Goal: Register for event/course

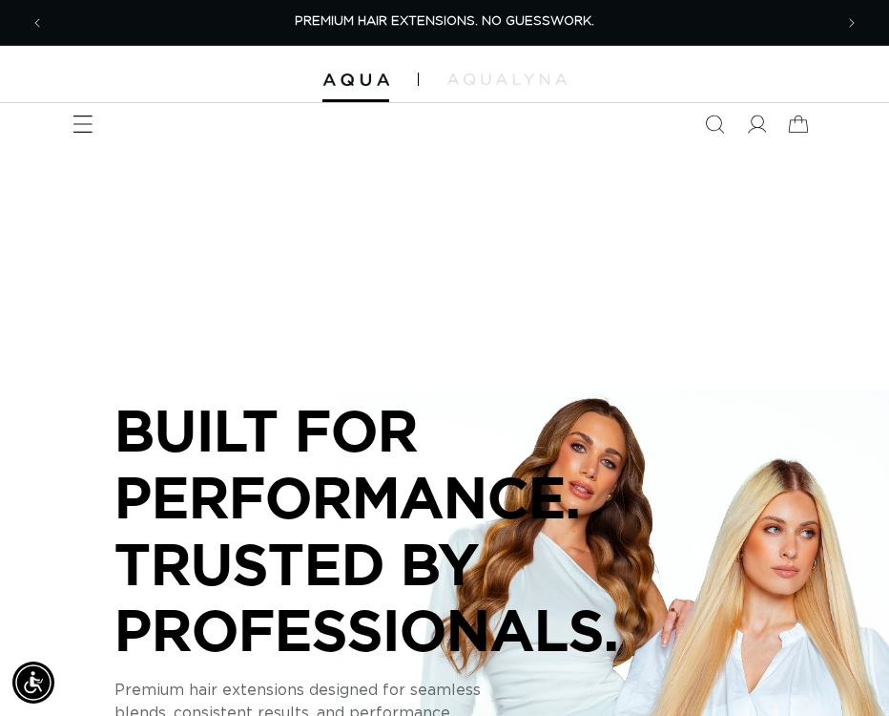
click at [76, 129] on icon "Menu" at bounding box center [83, 124] width 20 height 20
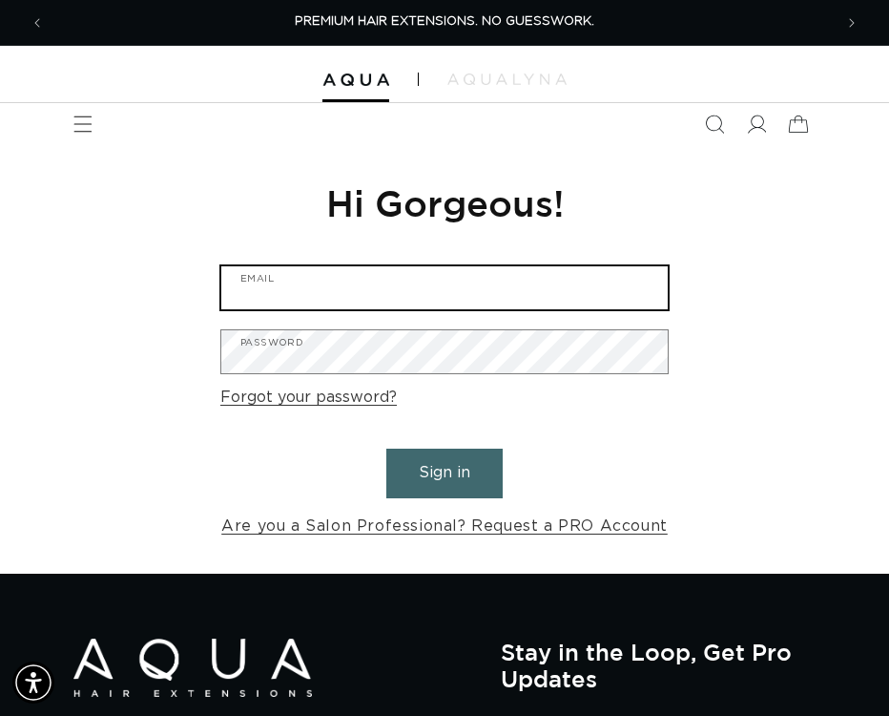
click at [396, 292] on input "Email" at bounding box center [444, 287] width 447 height 43
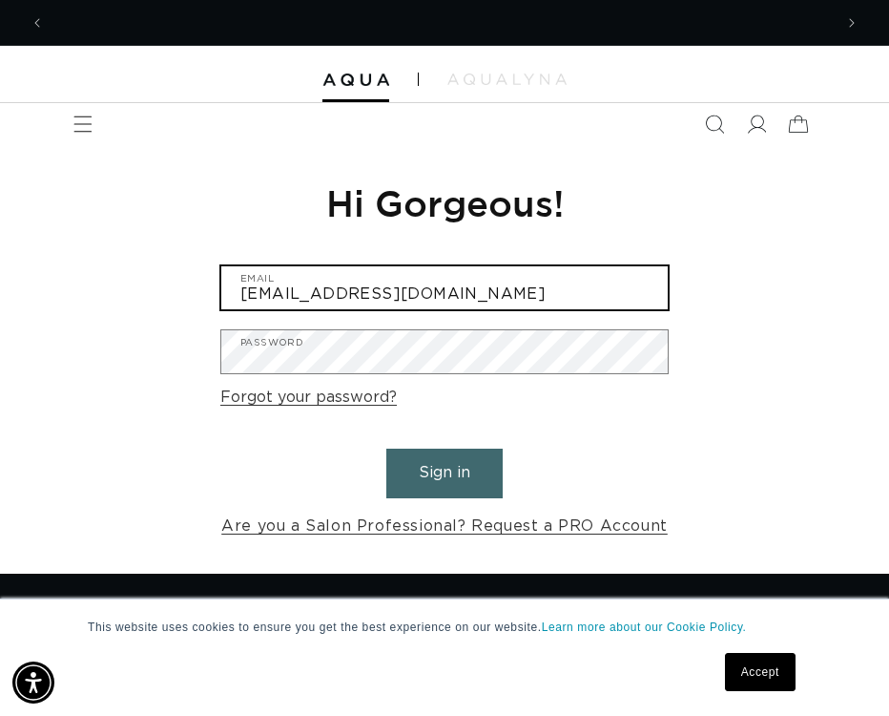
scroll to position [0, 788]
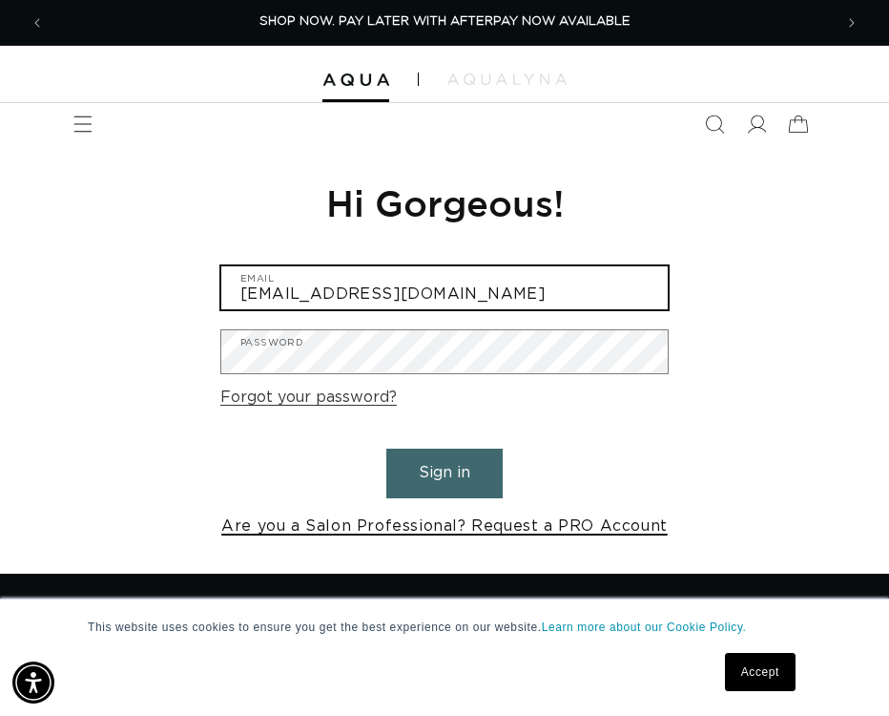
type input "outspokenhq@gmail.com"
click at [371, 519] on link "Are you a Salon Professional? Request a PRO Account" at bounding box center [444, 526] width 447 height 28
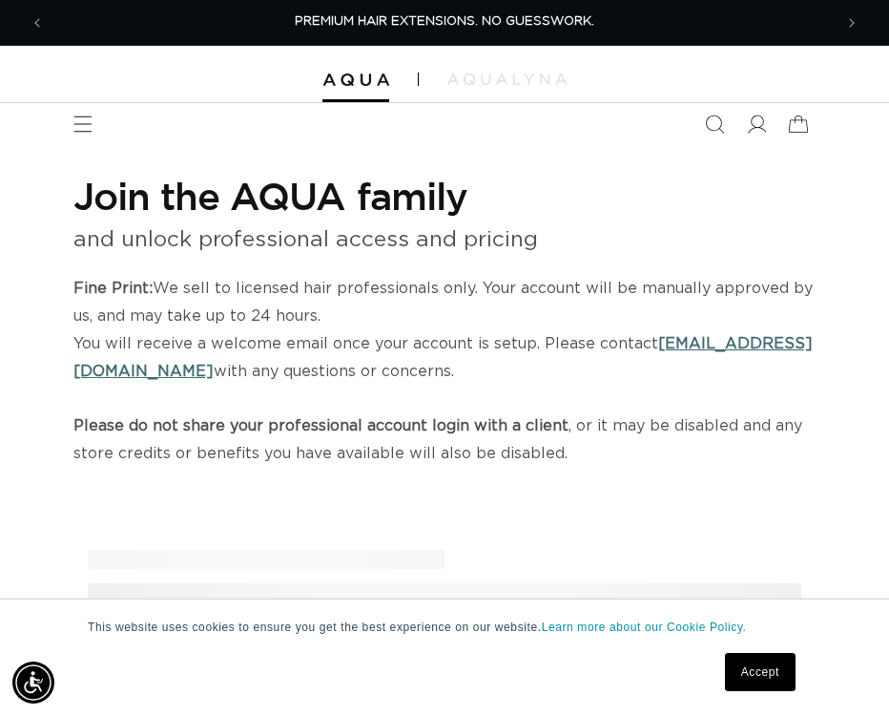
select select "US"
select select "[GEOGRAPHIC_DATA]"
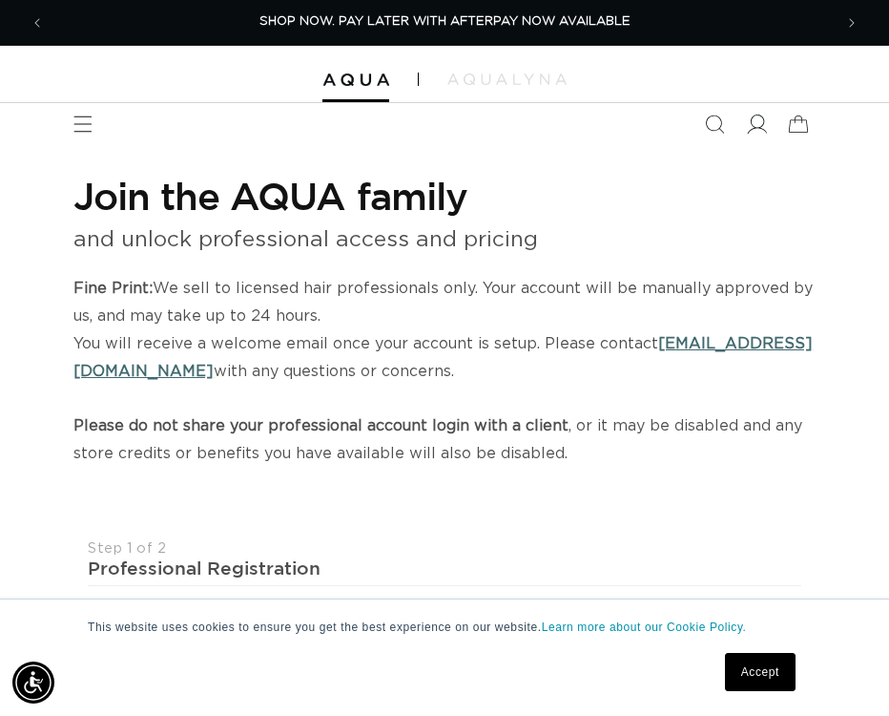
click at [765, 123] on icon at bounding box center [756, 124] width 20 height 20
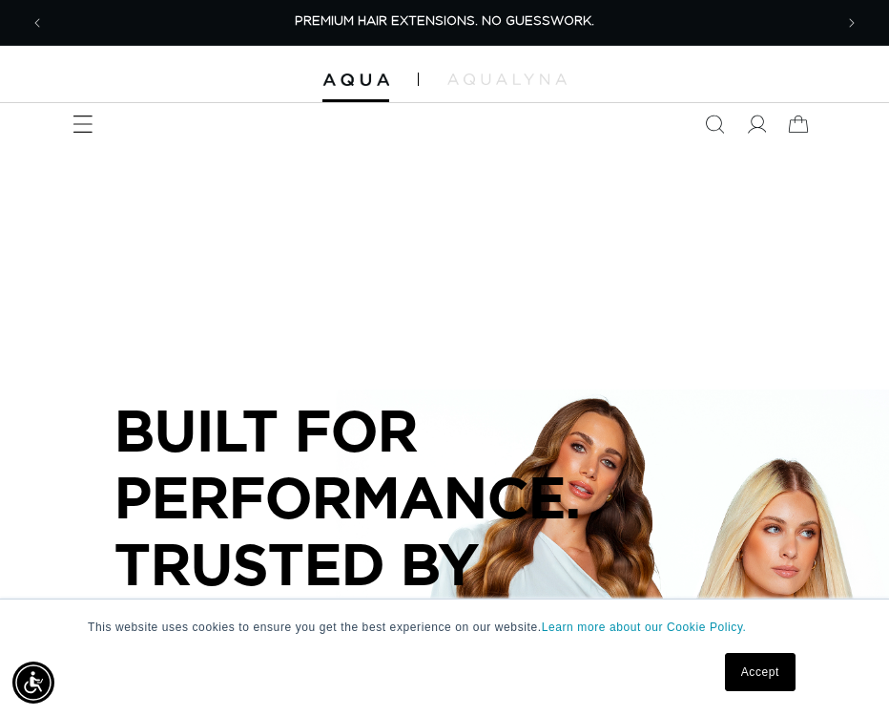
click at [81, 133] on icon "Menu" at bounding box center [83, 124] width 20 height 20
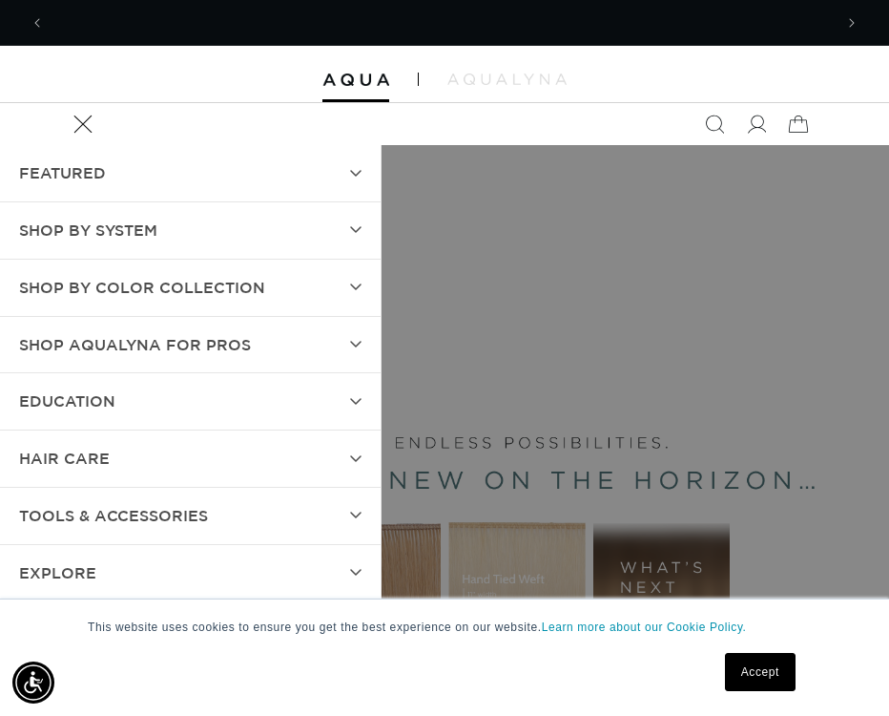
scroll to position [0, 1576]
click at [760, 131] on icon at bounding box center [756, 124] width 20 height 20
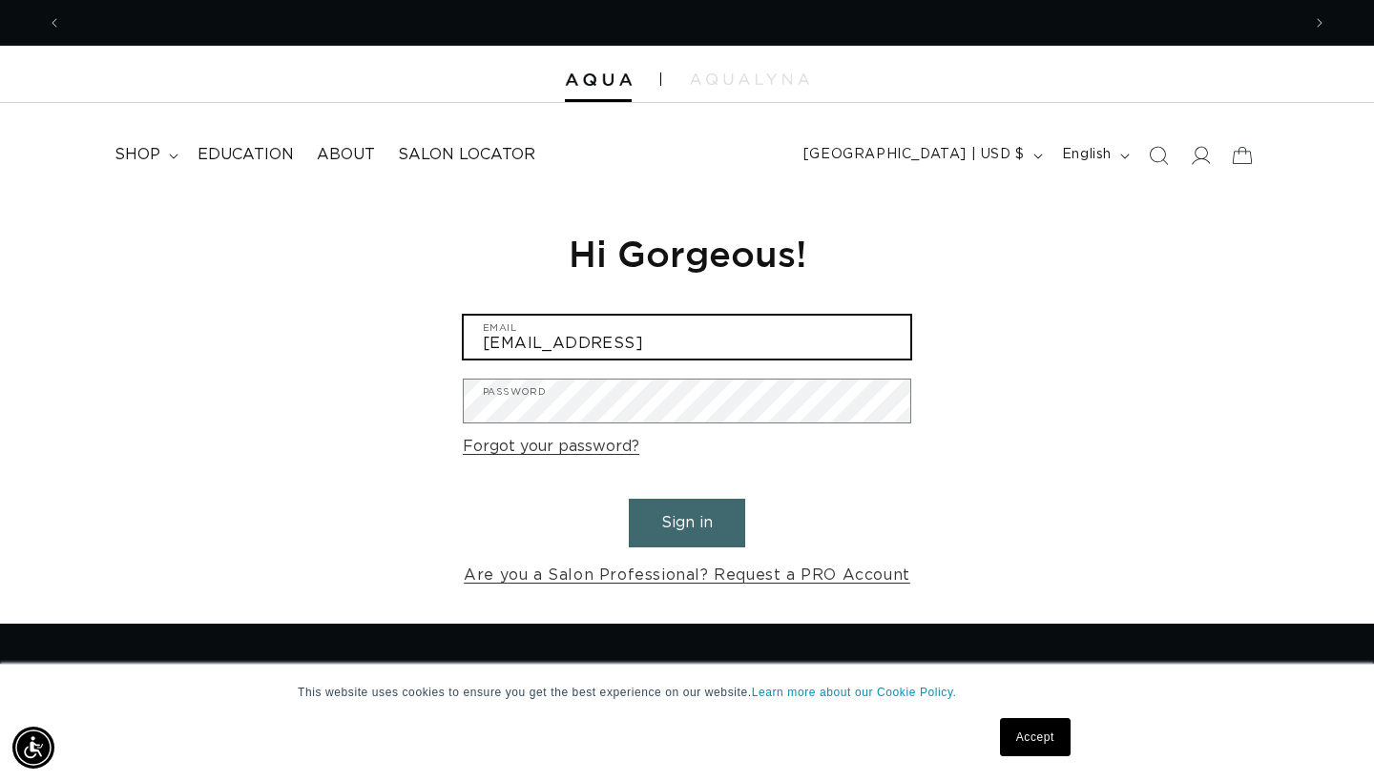
scroll to position [0, 1238]
type input "outspokenhq@gmail.com"
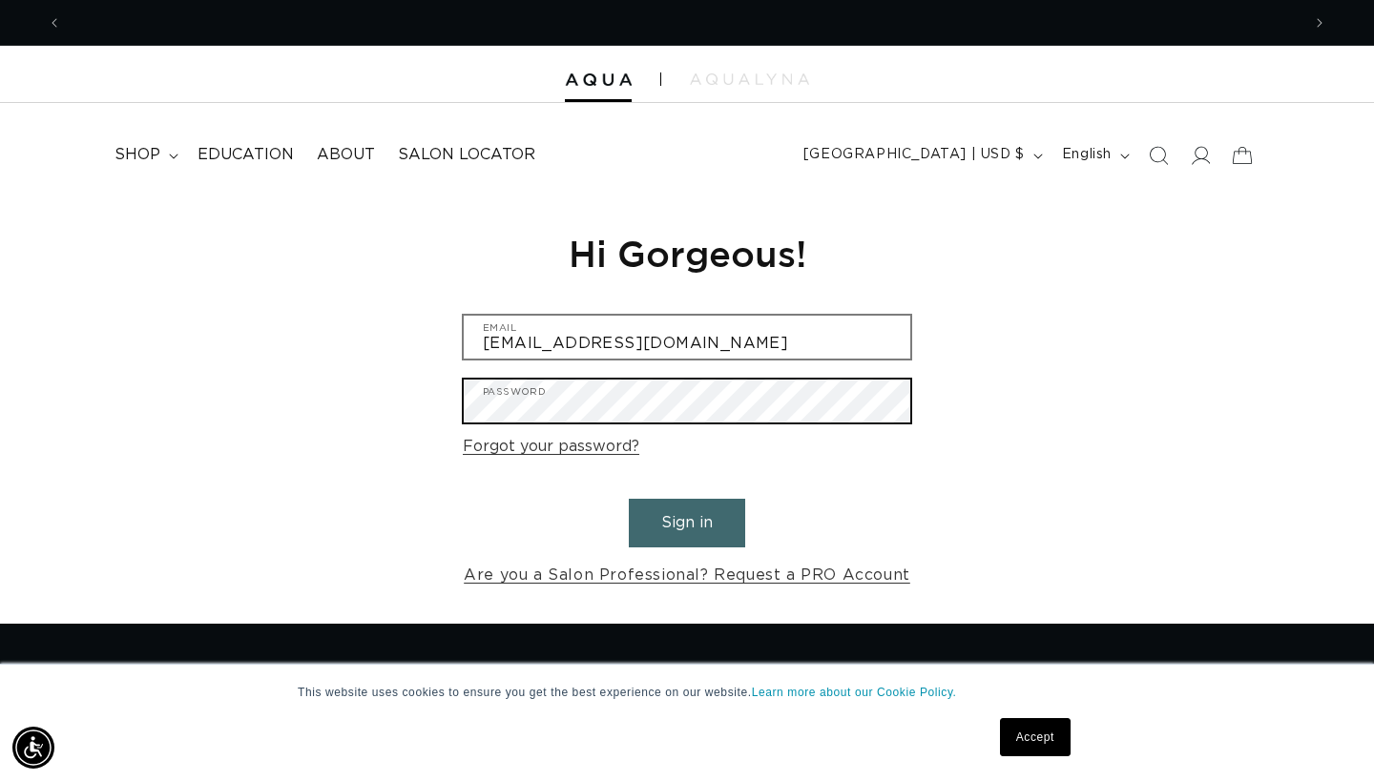
scroll to position [0, 0]
click at [687, 520] on button "Sign in" at bounding box center [687, 523] width 116 height 49
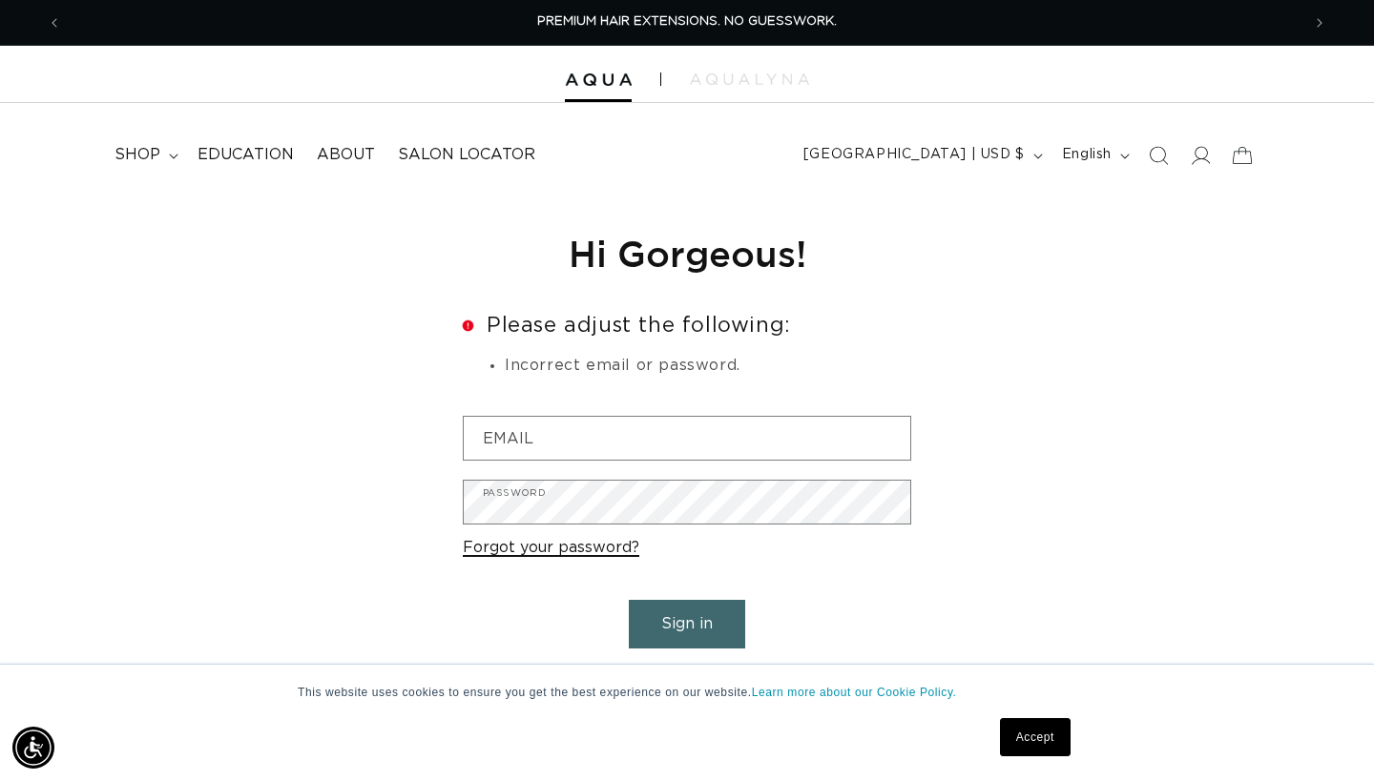
click at [567, 545] on link "Forgot your password?" at bounding box center [551, 548] width 177 height 28
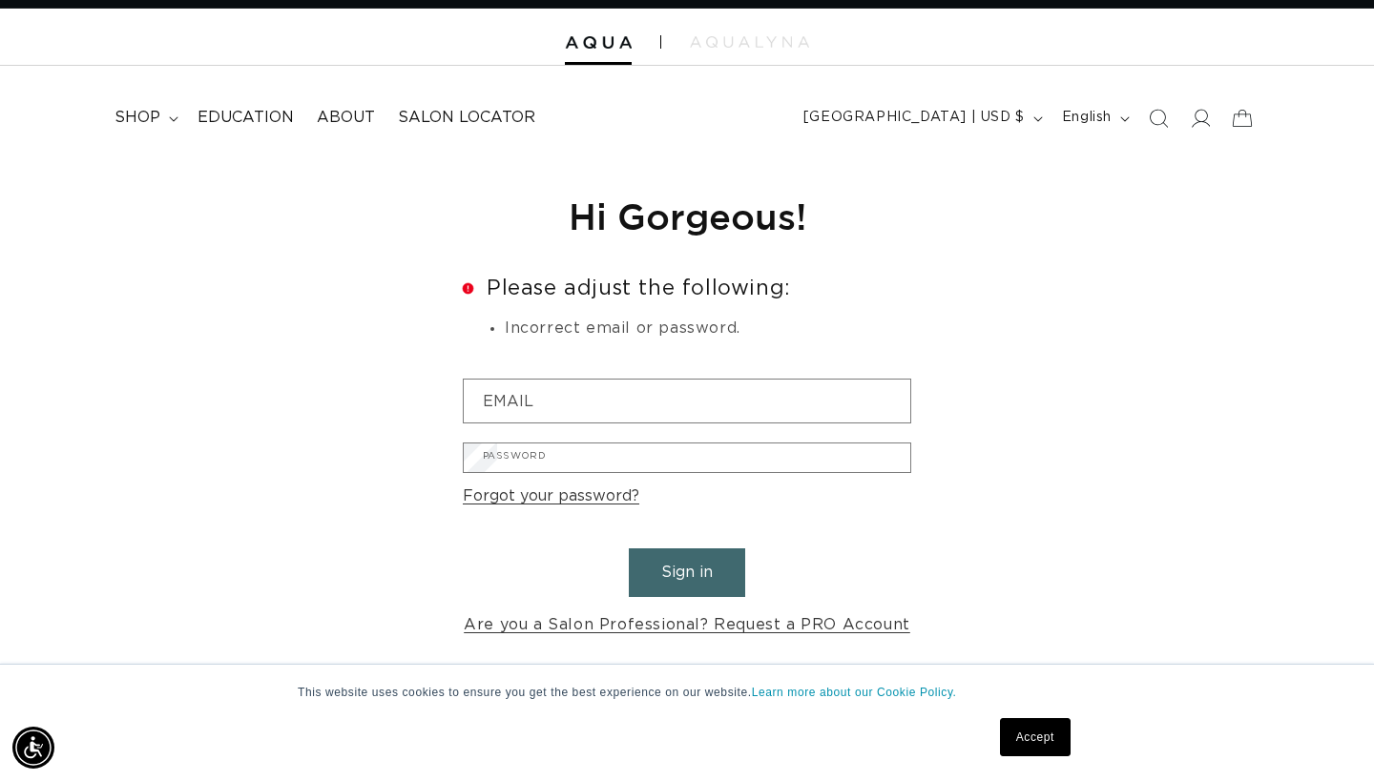
scroll to position [0, 1238]
click at [0, 0] on input "Email" at bounding box center [0, 0] width 0 height 0
type input "outspokenhq@gmail.com"
click at [0, 0] on button "Submit" at bounding box center [0, 0] width 0 height 0
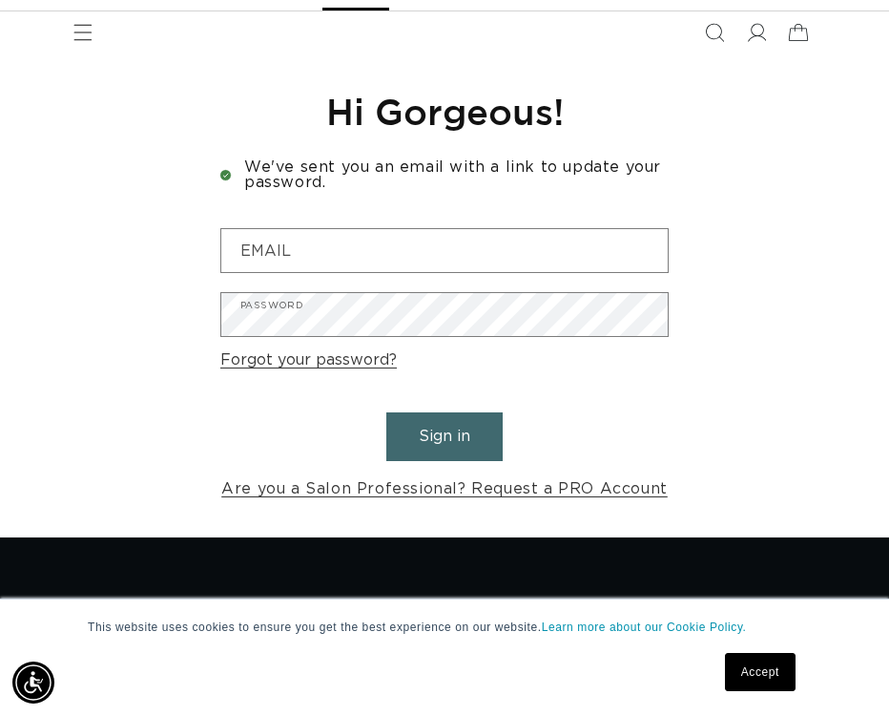
scroll to position [95, 0]
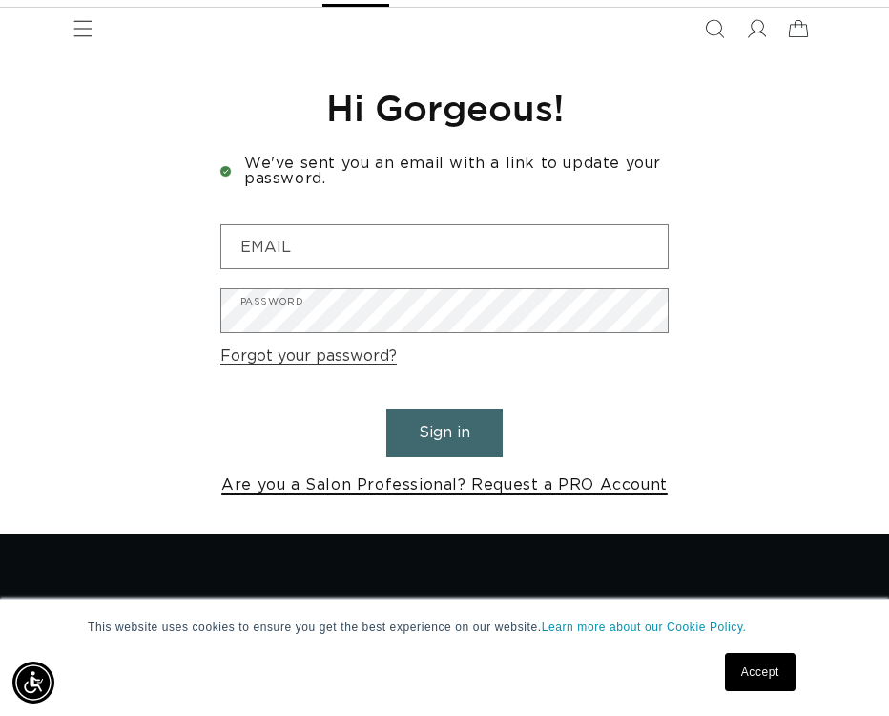
click at [323, 489] on link "Are you a Salon Professional? Request a PRO Account" at bounding box center [444, 485] width 447 height 28
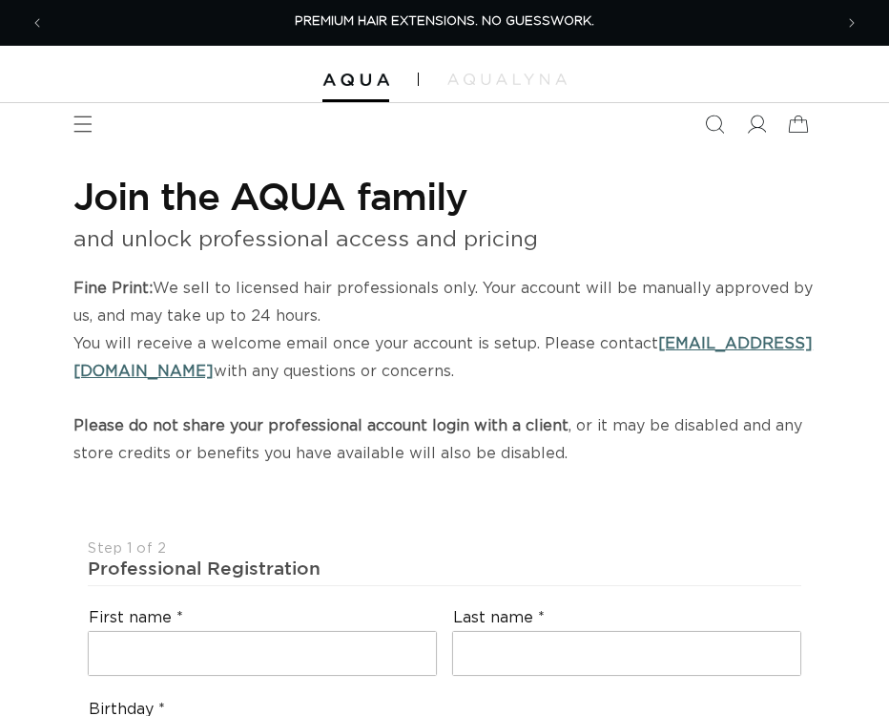
select select "US"
select select "[GEOGRAPHIC_DATA]"
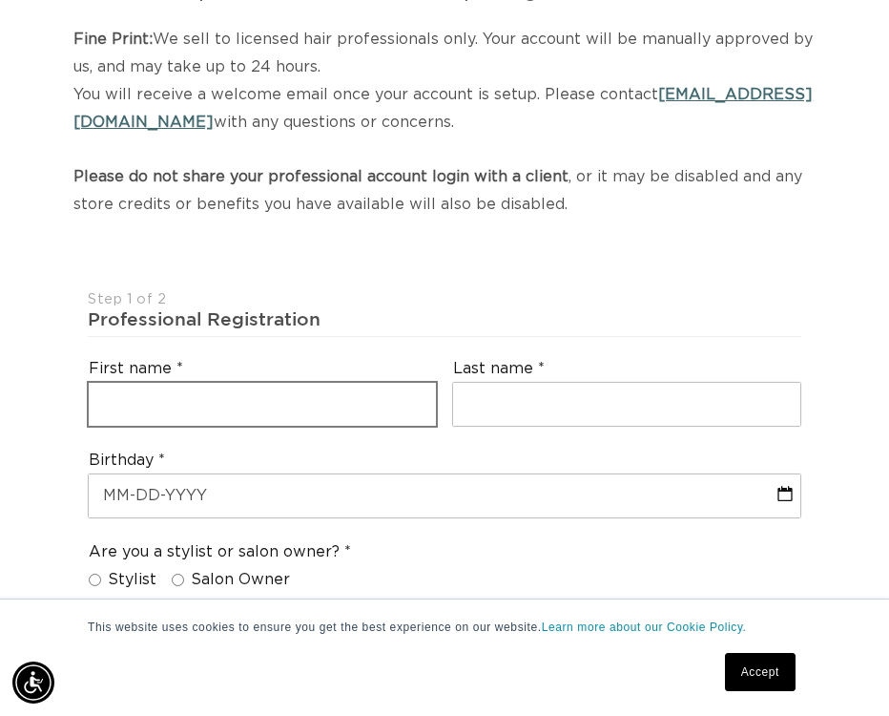
scroll to position [248, 0]
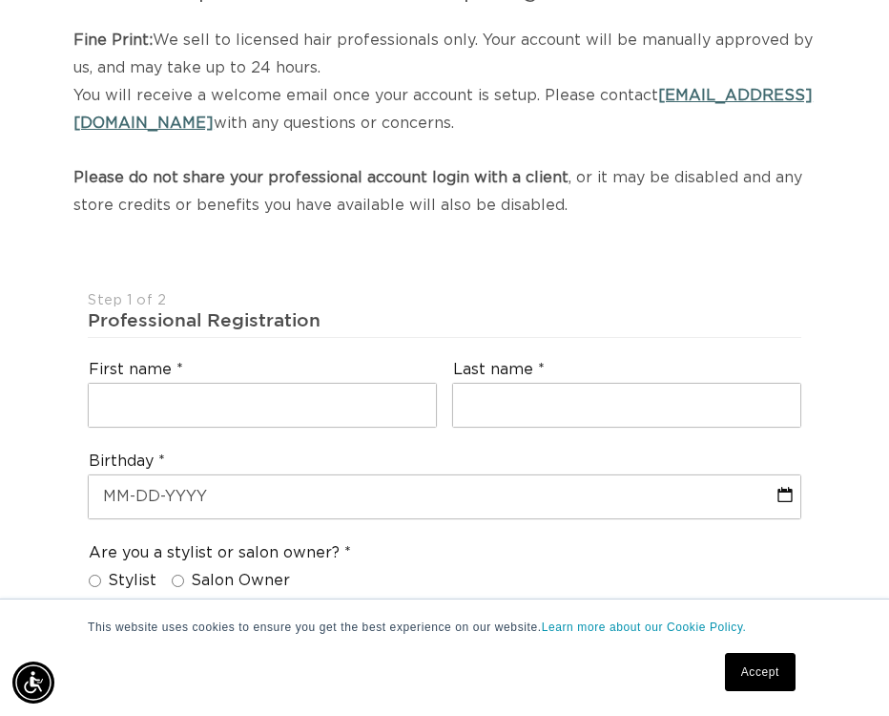
click at [297, 371] on div "First name" at bounding box center [262, 393] width 364 height 84
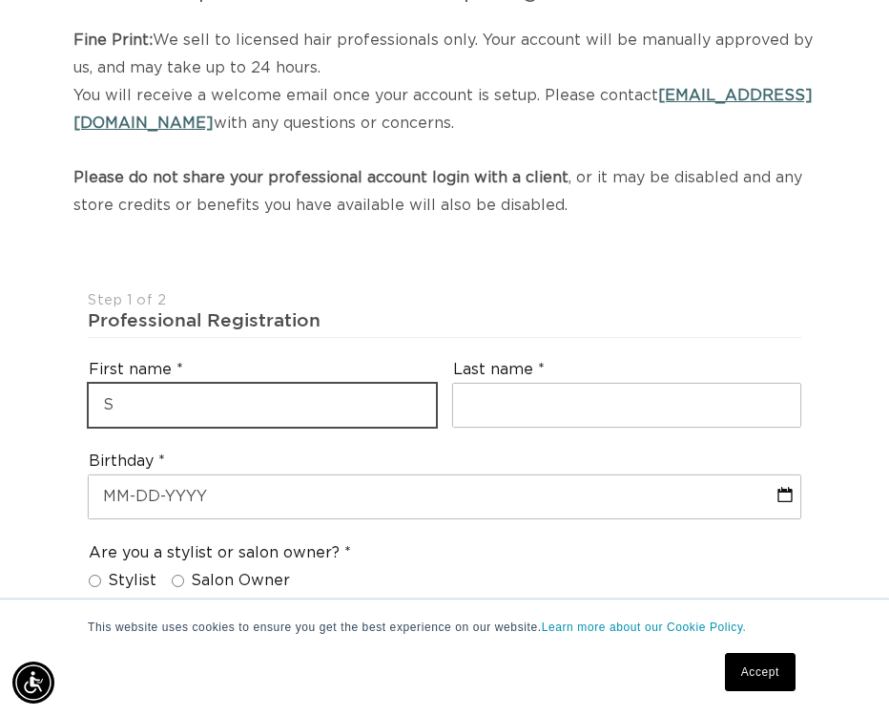
scroll to position [0, 1576]
type input "Shelah"
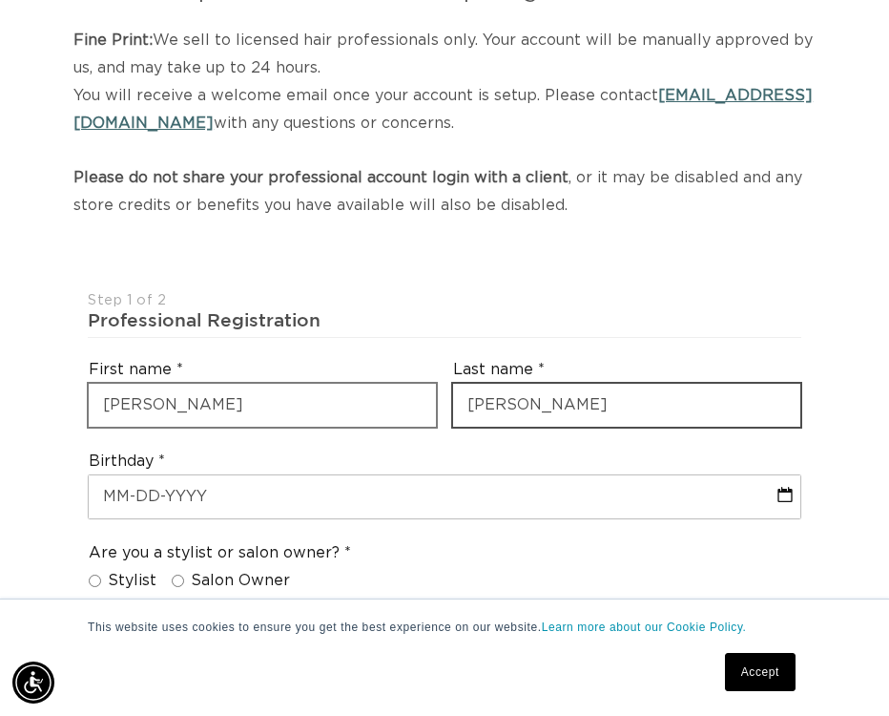
type input "Coleman"
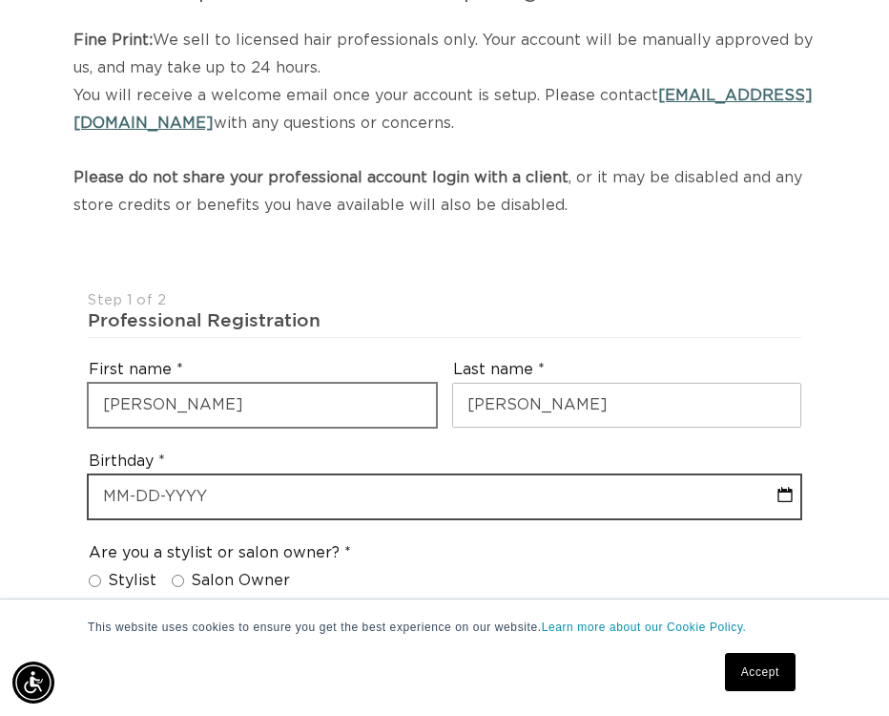
select select "9"
select select "2025"
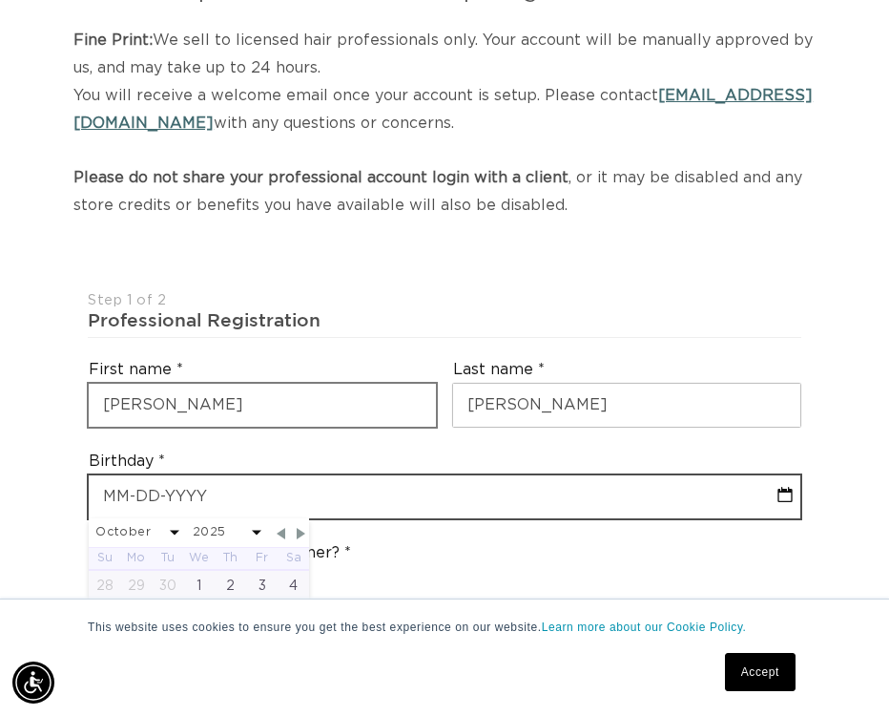
scroll to position [0, 0]
type input "0"
select select "9"
select select "2025"
type input "06"
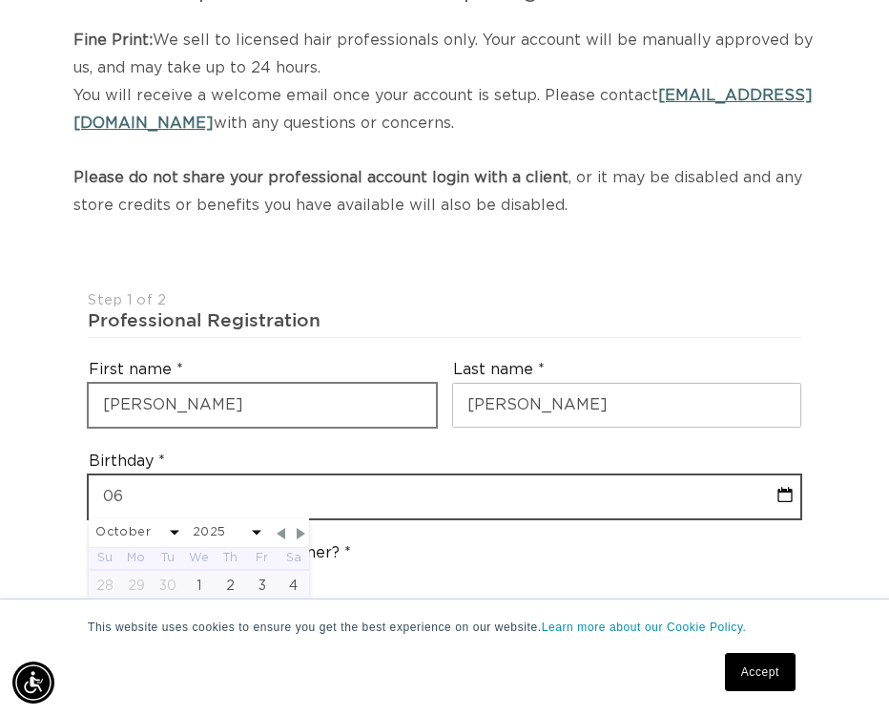
select select "9"
select select "2025"
type input "06-5"
select select "9"
select select "2025"
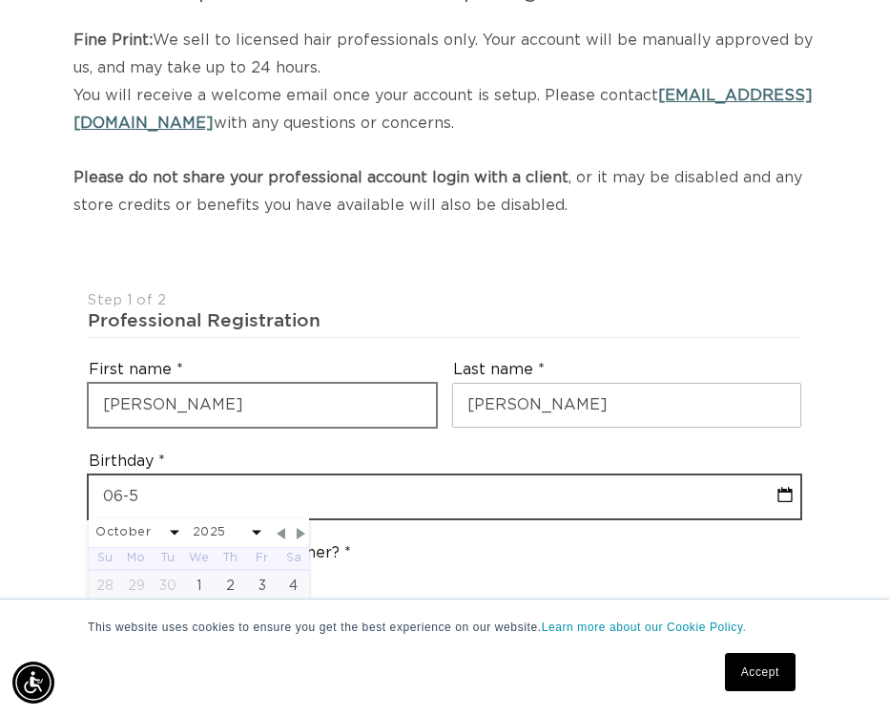
type input "06-"
select select "9"
select select "2025"
type input "06-3"
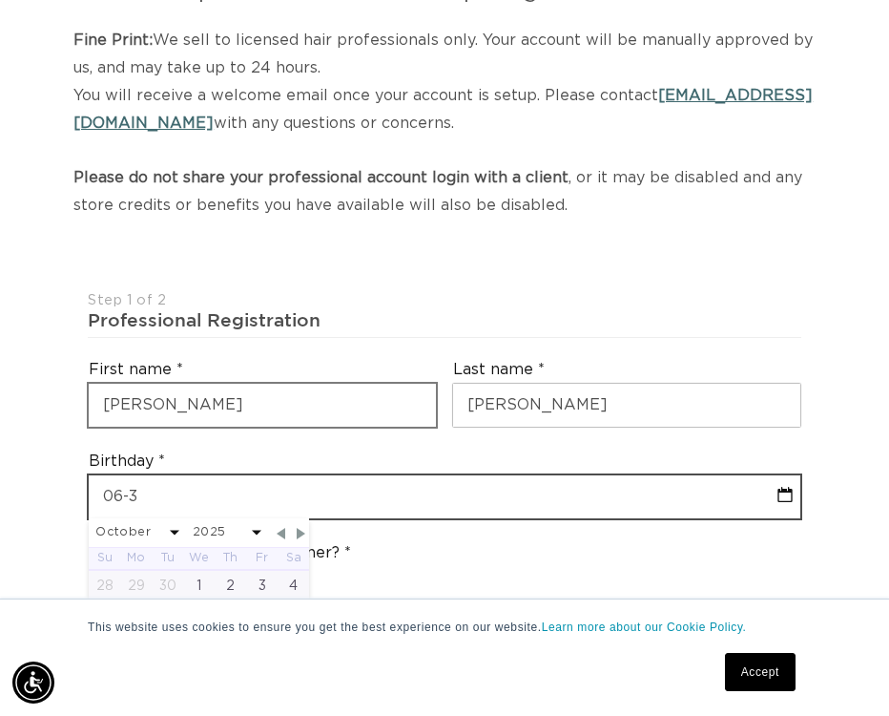
select select "9"
select select "2025"
type input "06-30"
select select "9"
select select "2025"
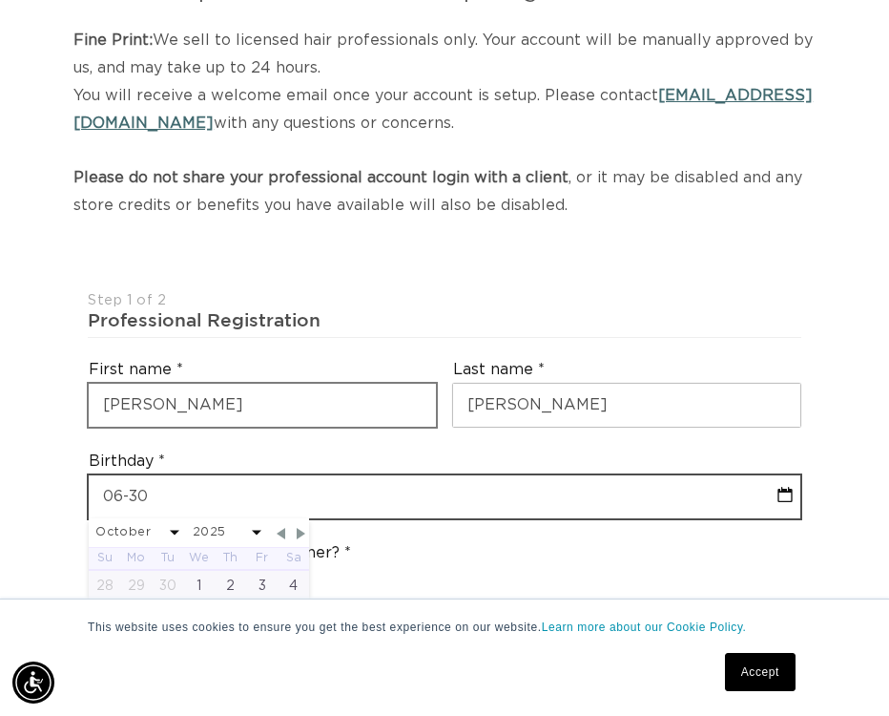
type input "06-30-1"
select select "9"
select select "2025"
type input "06-30-19"
select select "9"
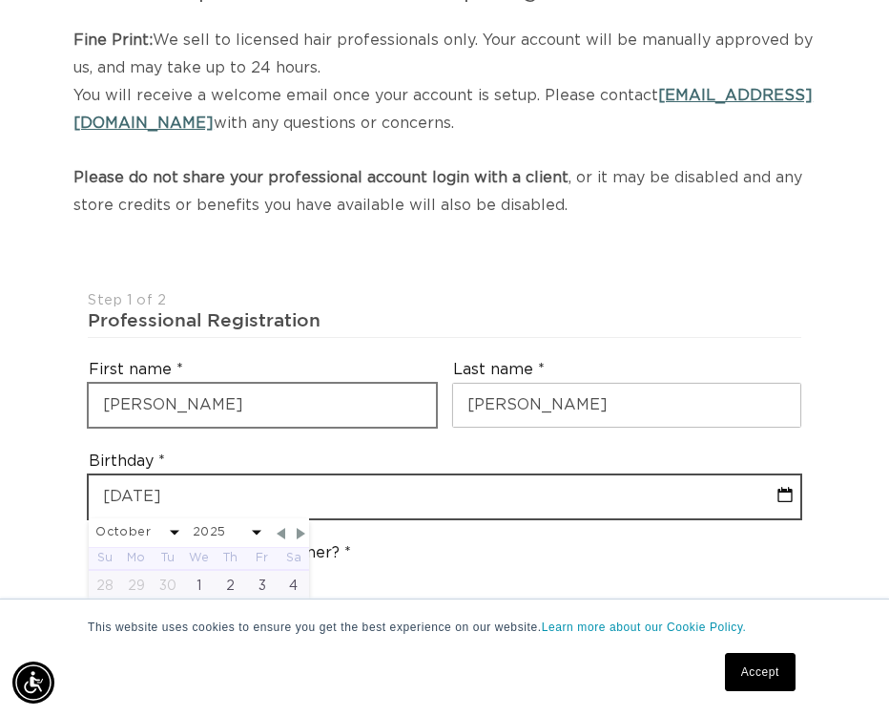
select select "2025"
type input "06-30-198"
select select "9"
select select "2025"
type input "06-30-1983"
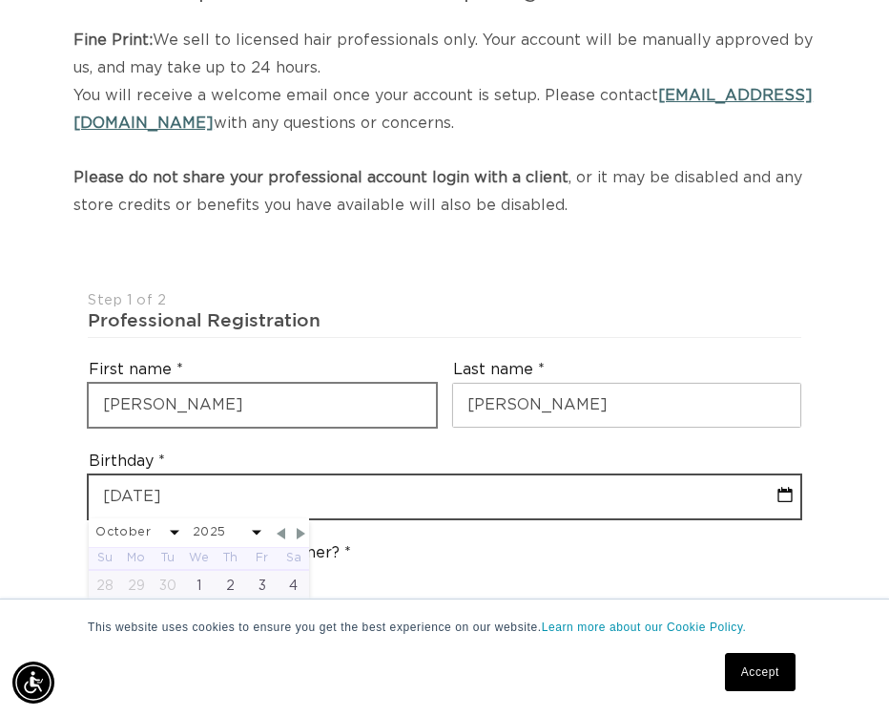
select select "5"
select select "1983"
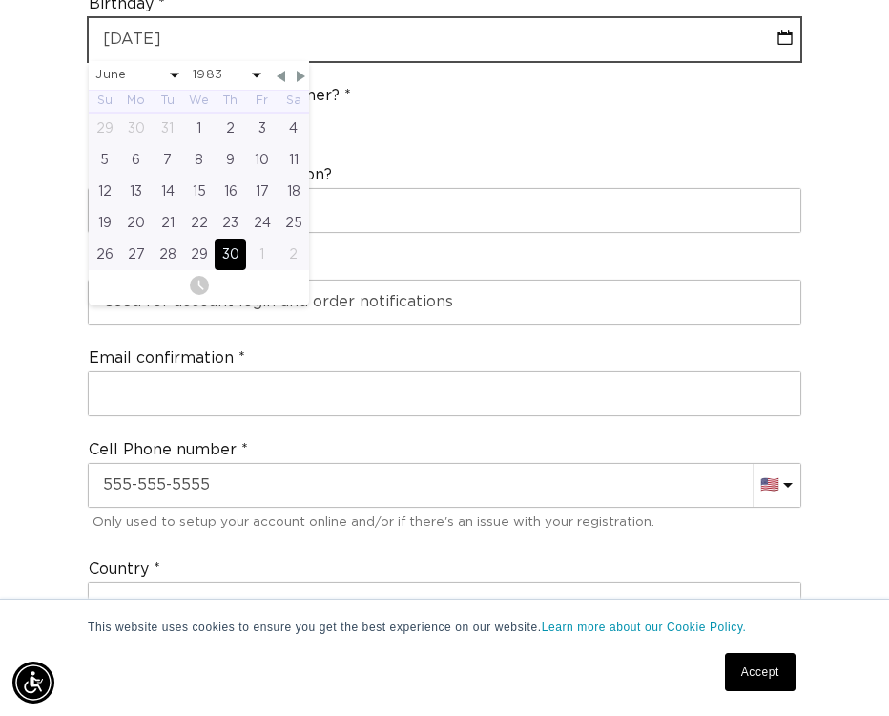
scroll to position [710, 0]
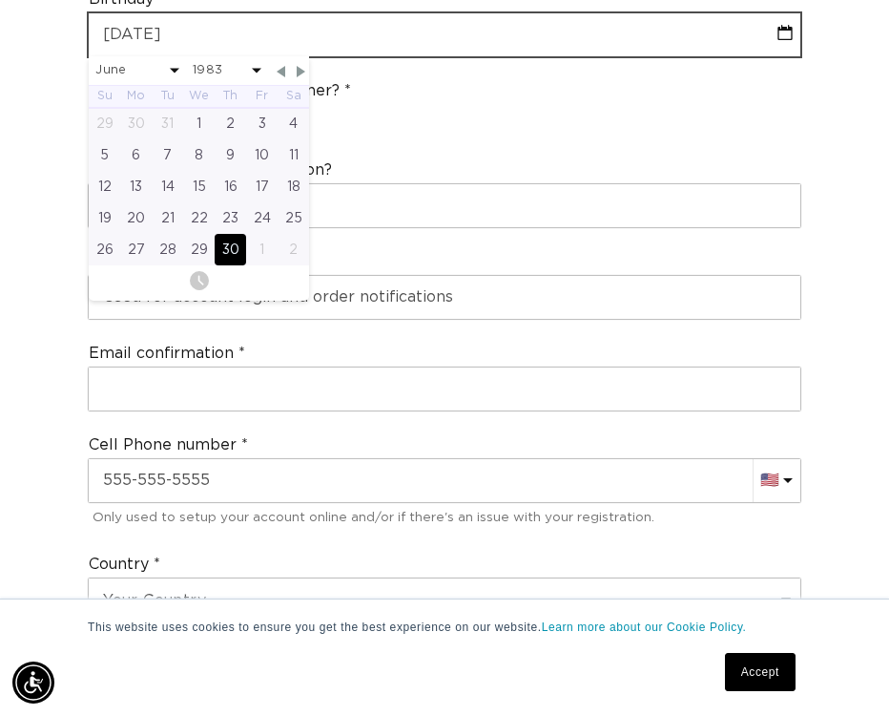
type input "06-30-1983"
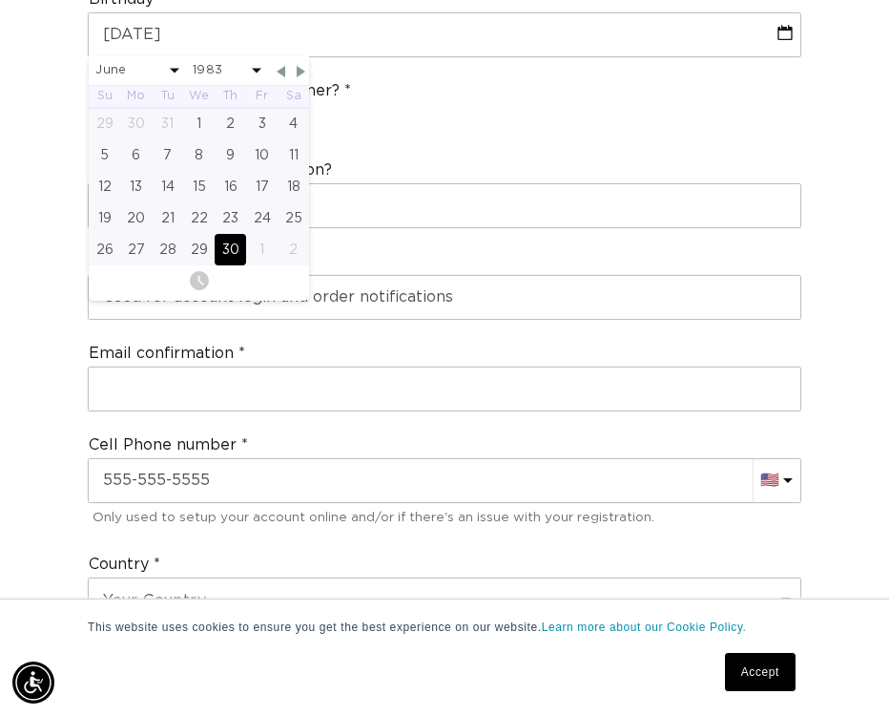
click at [522, 69] on div "Are you a stylist or salon owner? Stylist Salon Owner" at bounding box center [444, 109] width 729 height 80
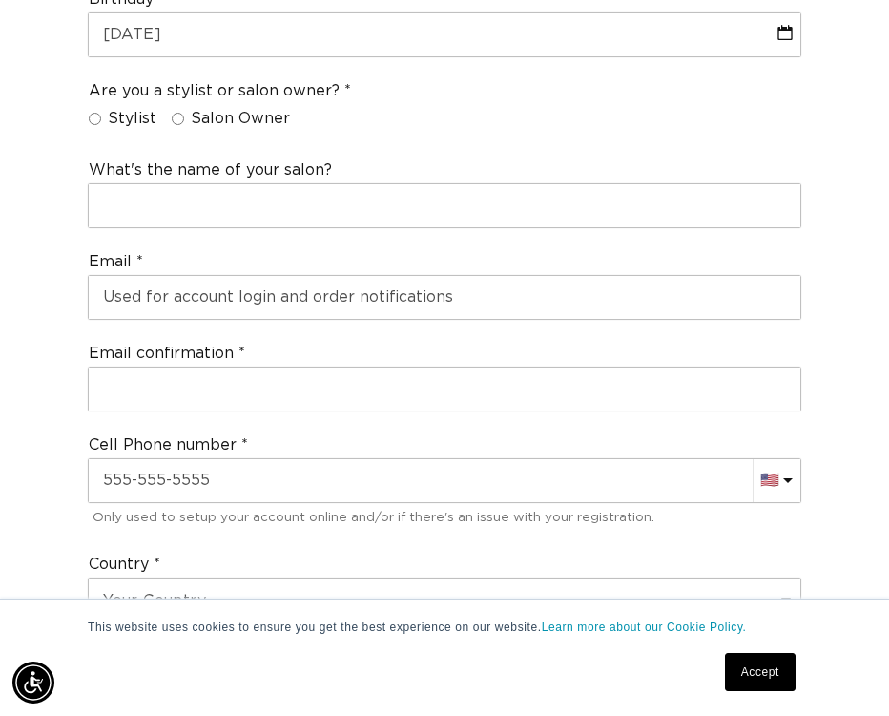
click at [191, 109] on span "Salon Owner" at bounding box center [240, 119] width 99 height 20
click at [184, 113] on input "Salon Owner" at bounding box center [178, 119] width 12 height 12
radio input "true"
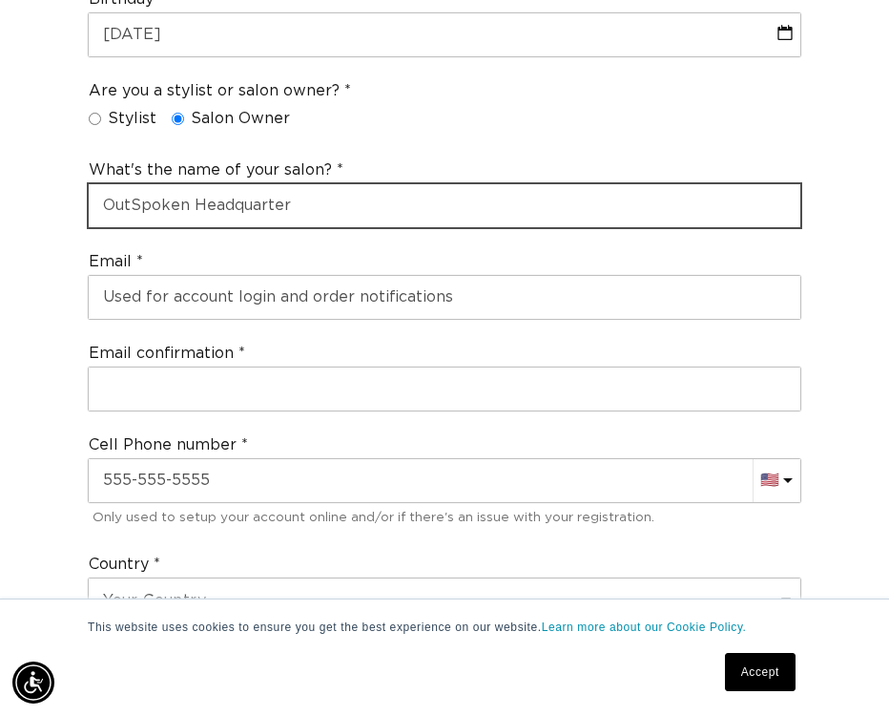
scroll to position [0, 1576]
type input "OutSpoken Headquarters"
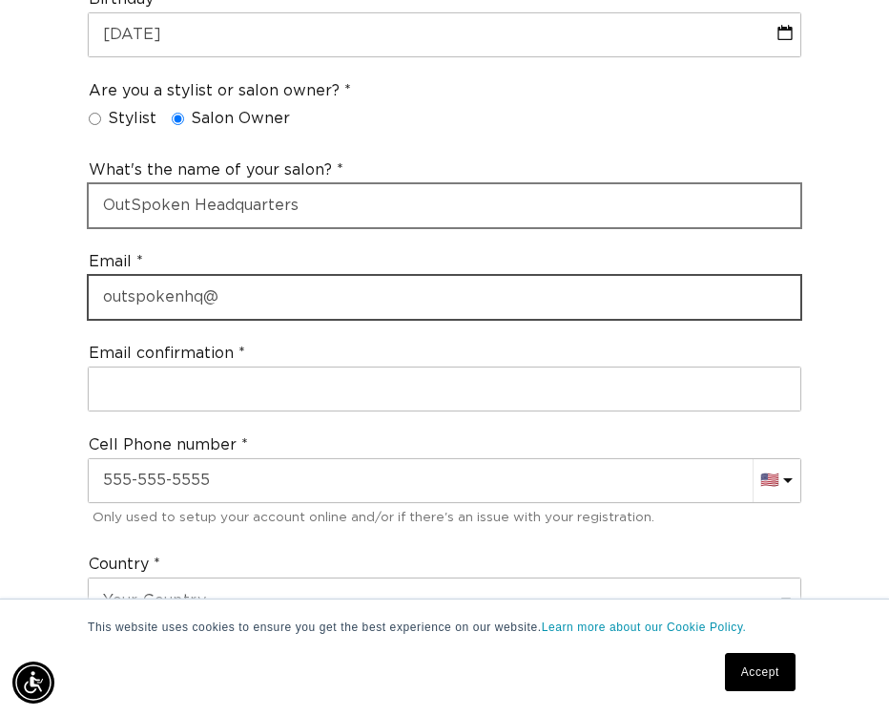
scroll to position [0, 788]
type input "outspokenhq@gmail.com"
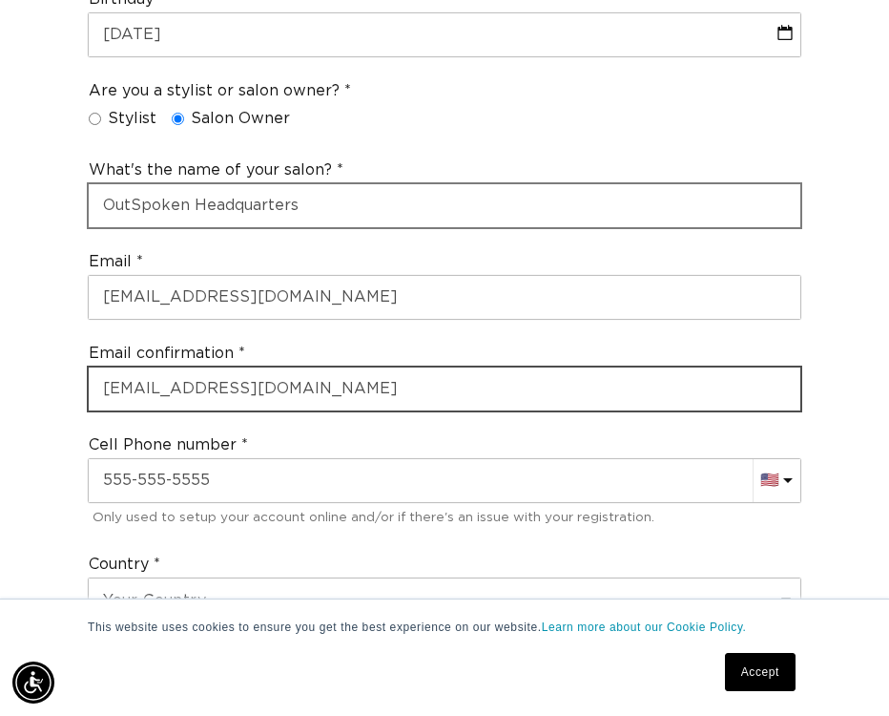
type input "outspokenhq@gmail.com"
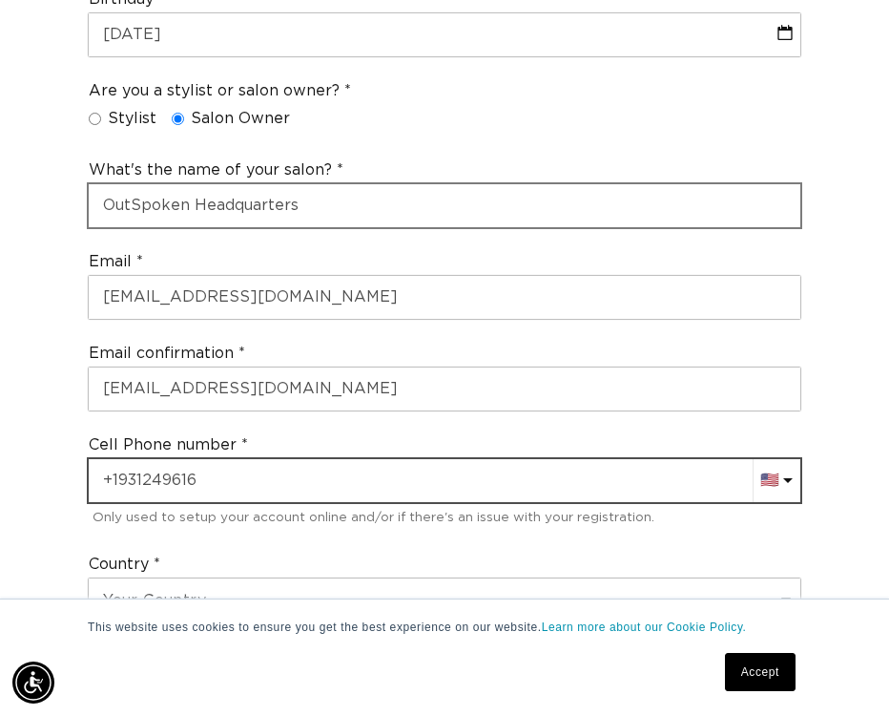
scroll to position [0, 0]
type input "+1 931 249 6160"
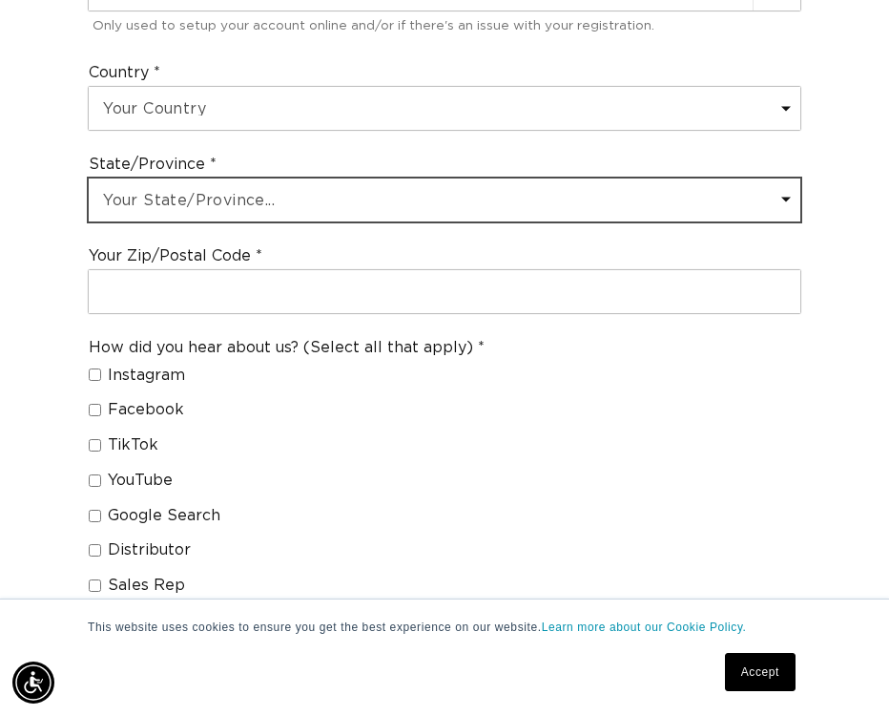
scroll to position [0, 1576]
select select "[US_STATE]"
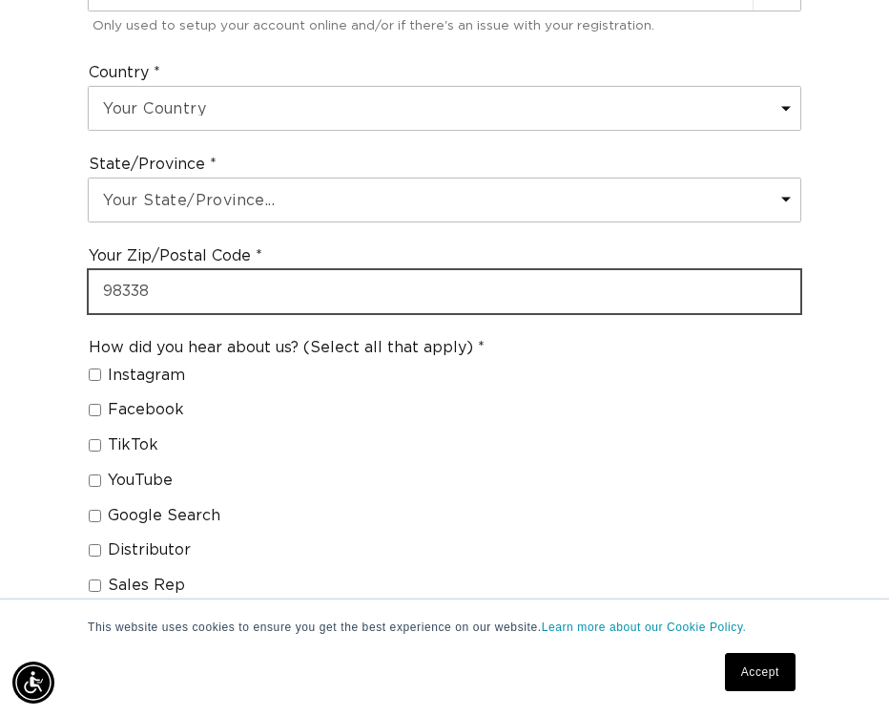
type input "98338"
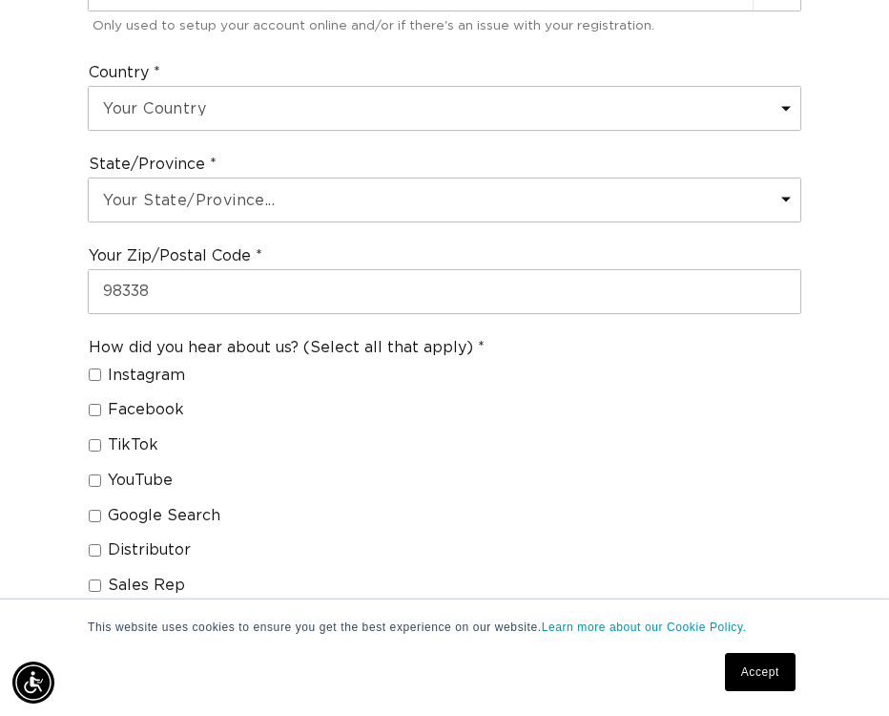
click at [40, 392] on div "Join the AQUA family and unlock professional access and pricing Fine Print: We …" at bounding box center [444, 117] width 889 height 2346
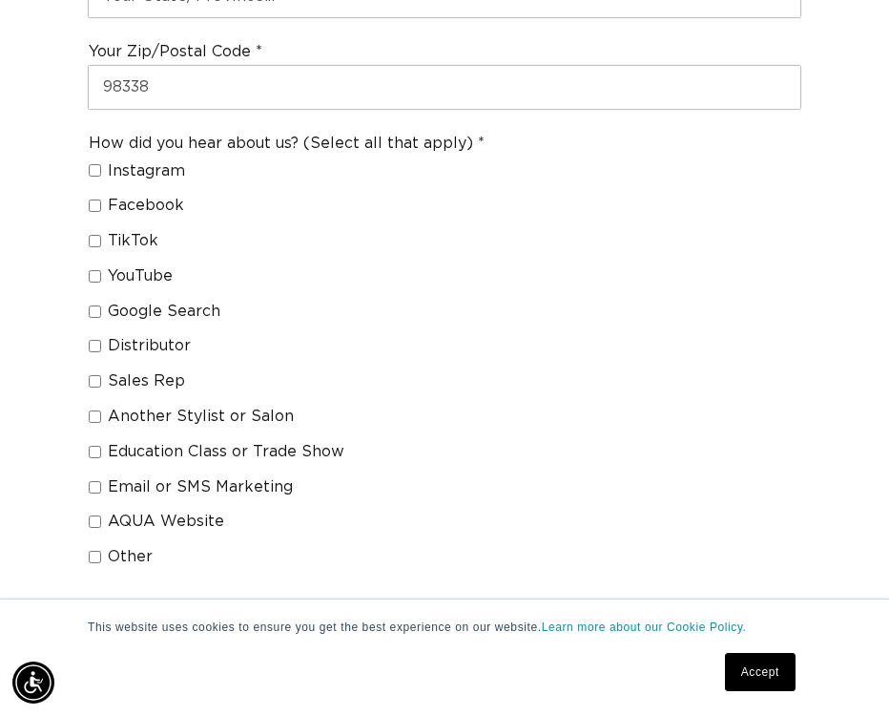
scroll to position [0, 0]
click at [113, 371] on span "Sales Rep" at bounding box center [146, 381] width 77 height 20
click at [101, 375] on input "Sales Rep" at bounding box center [95, 381] width 12 height 12
checkbox input "true"
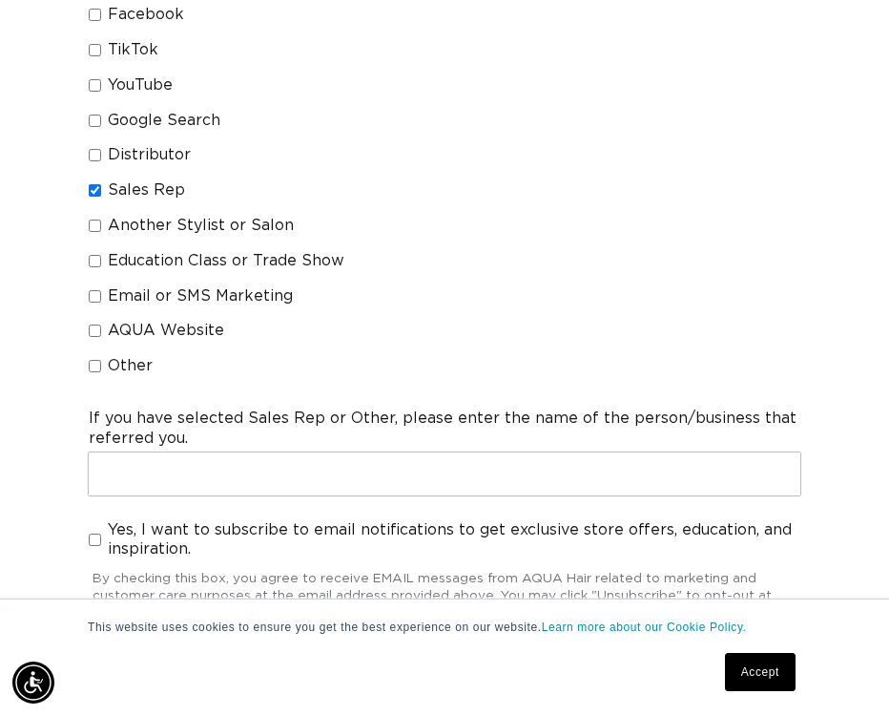
click at [94, 356] on label "Other" at bounding box center [279, 366] width 381 height 20
click at [94, 360] on input "Other" at bounding box center [95, 366] width 12 height 12
checkbox input "true"
click at [92, 184] on input "Sales Rep" at bounding box center [95, 190] width 12 height 12
checkbox input "false"
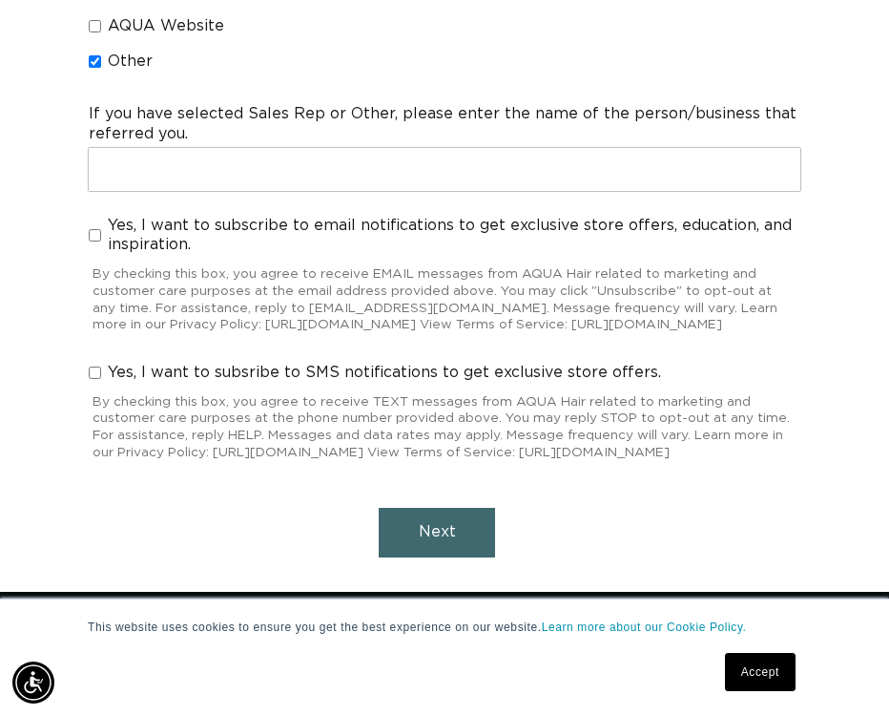
scroll to position [0, 1576]
click at [122, 216] on span "Yes, I want to subscribe to email notifications to get exclusive store offers, …" at bounding box center [454, 236] width 693 height 40
click at [101, 229] on input "Yes, I want to subscribe to email notifications to get exclusive store offers, …" at bounding box center [95, 235] width 12 height 12
checkbox input "true"
click at [415, 527] on button "Next" at bounding box center [437, 532] width 116 height 49
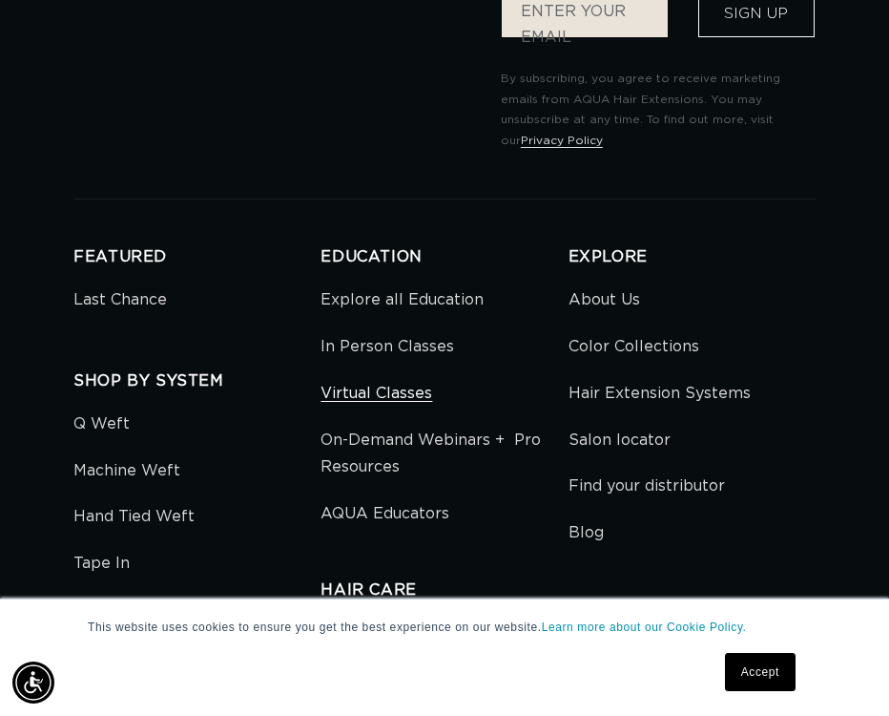
click at [400, 370] on link "Virtual Classes" at bounding box center [377, 393] width 112 height 47
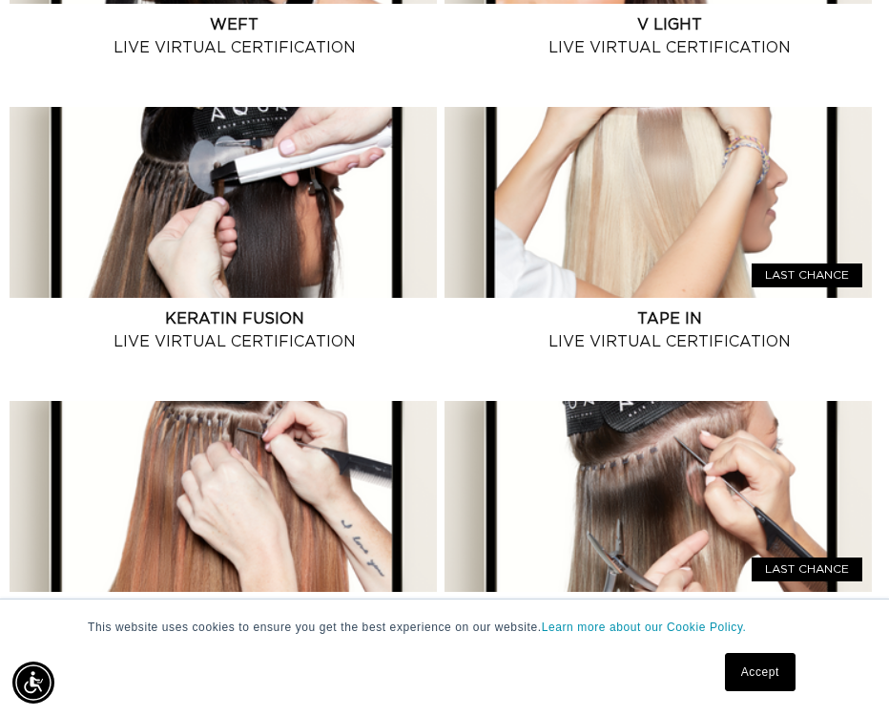
scroll to position [0, 1576]
click at [357, 307] on link "Keratin Fusion Live Virtual Certification" at bounding box center [233, 330] width 405 height 46
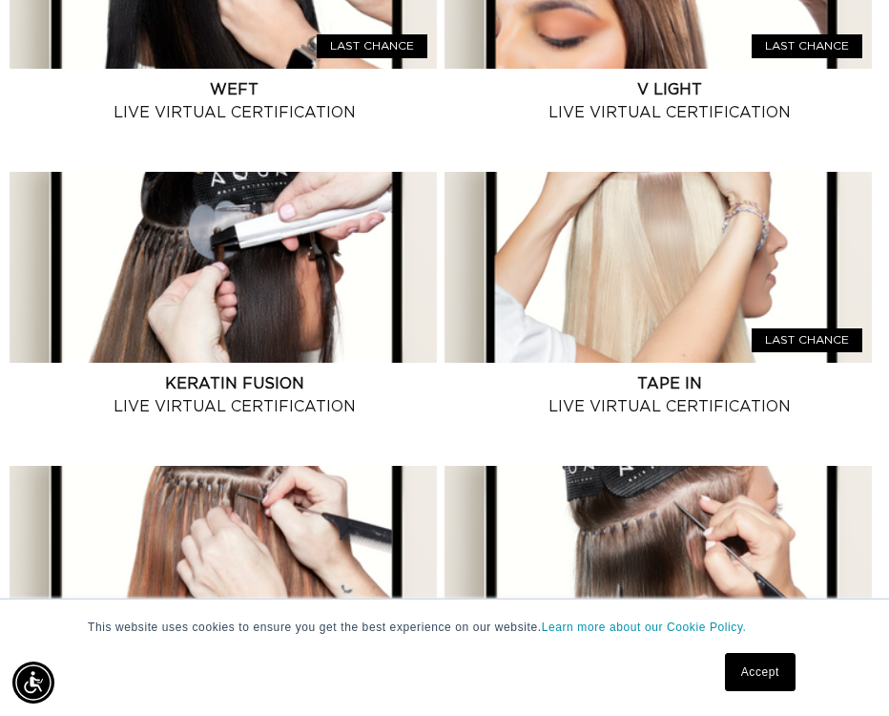
scroll to position [892, 0]
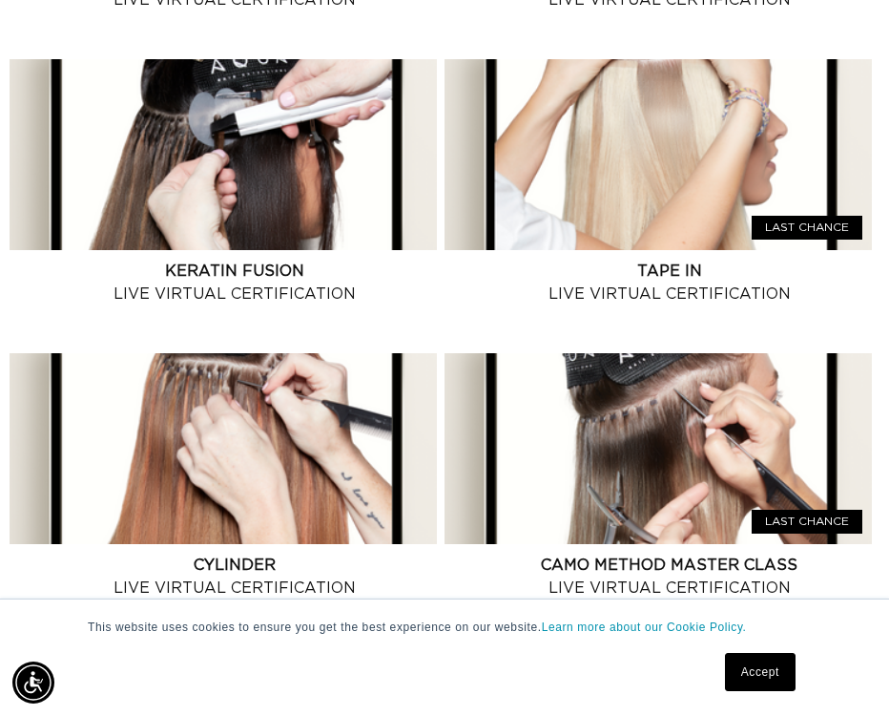
click at [750, 683] on link "Accept" at bounding box center [760, 672] width 71 height 38
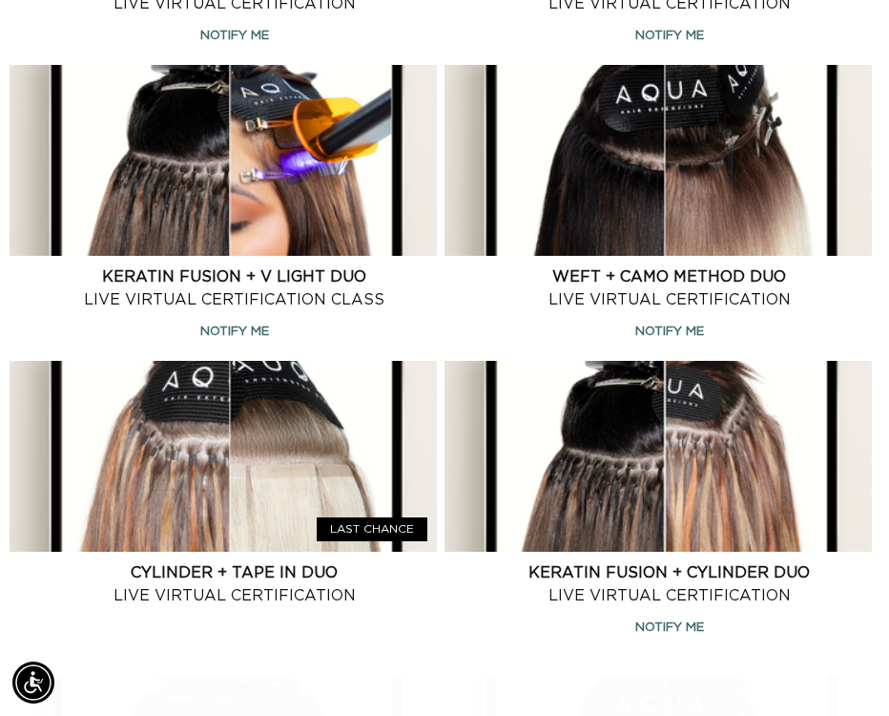
scroll to position [0, 0]
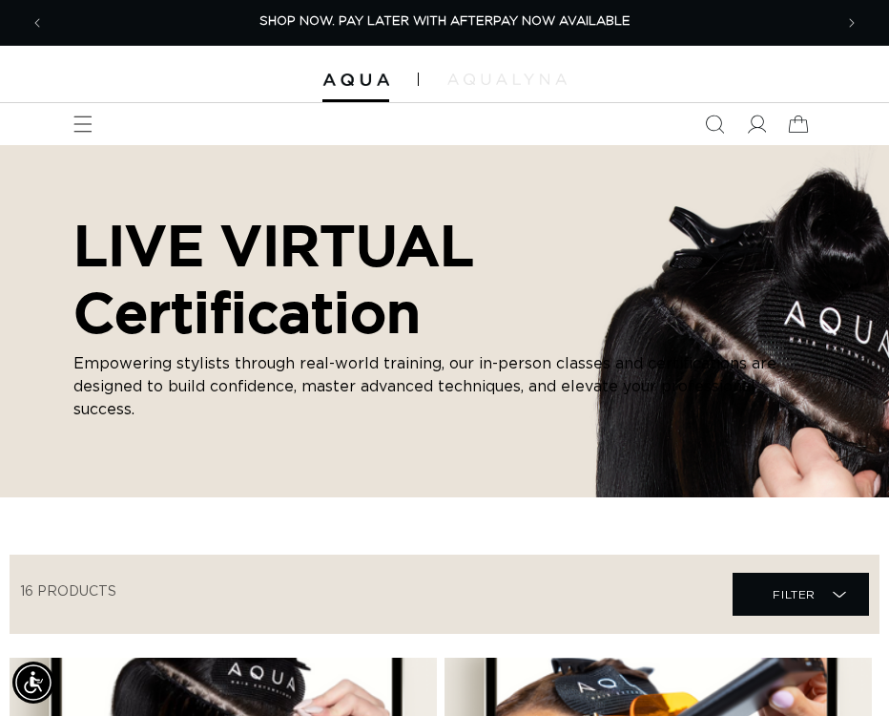
click at [516, 77] on img at bounding box center [506, 78] width 119 height 11
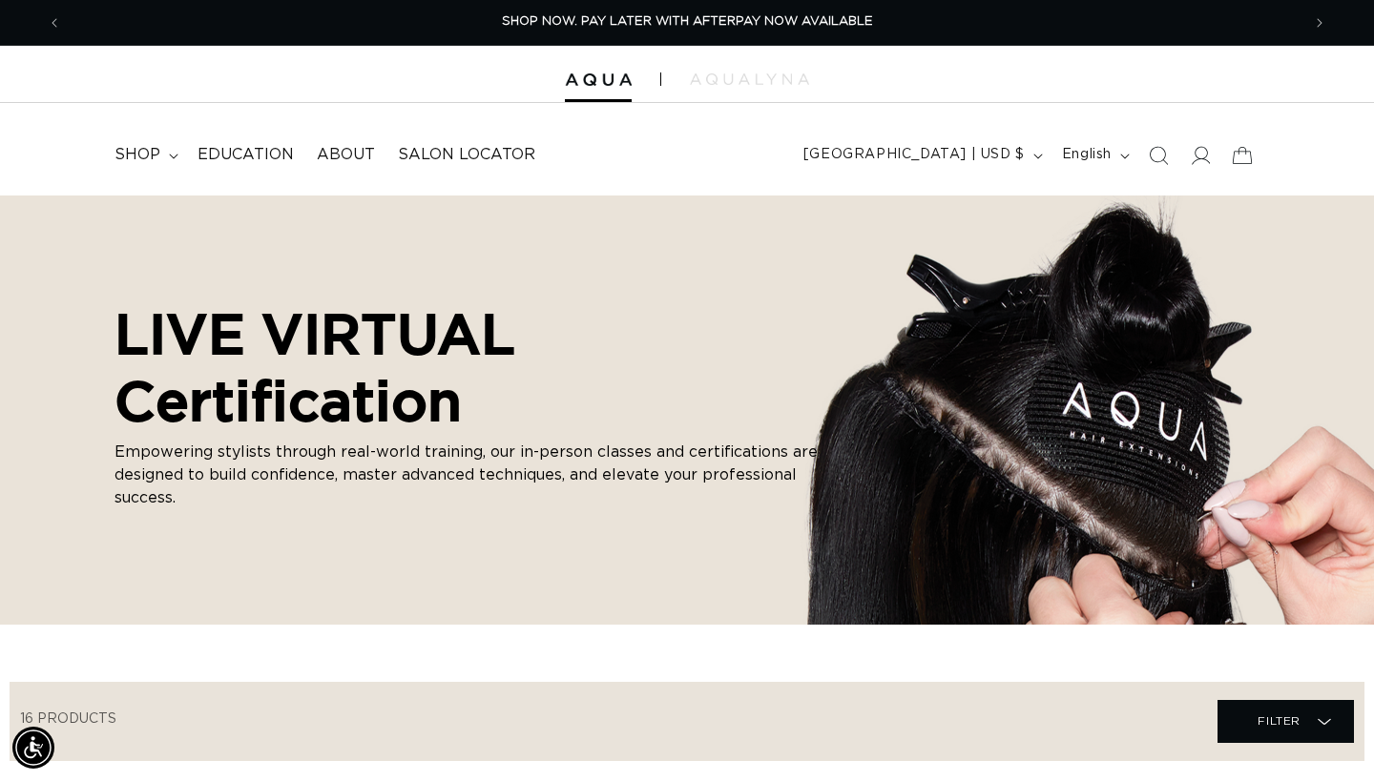
scroll to position [0, 2477]
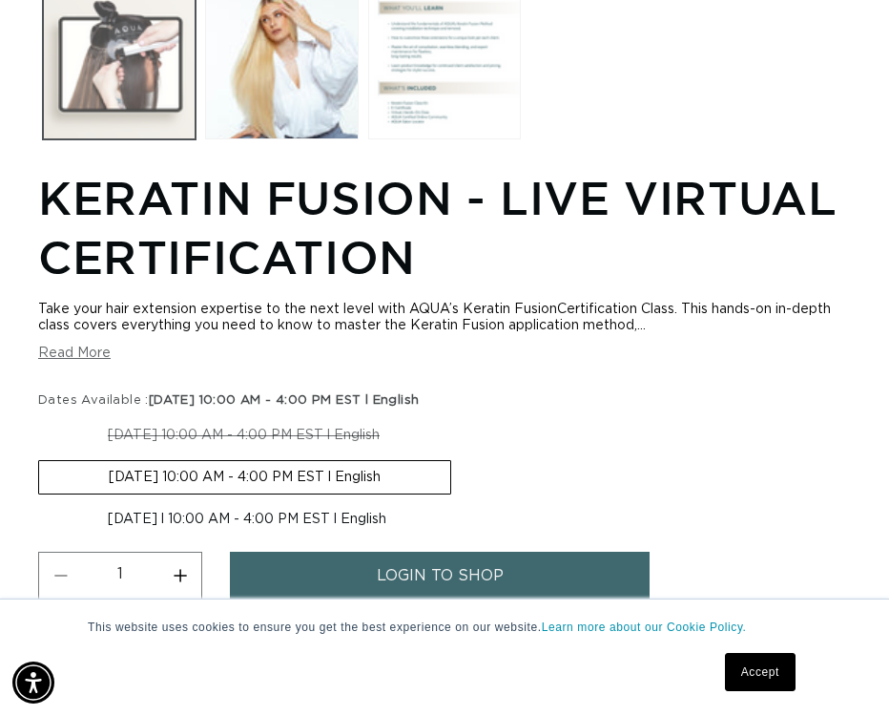
scroll to position [0, 788]
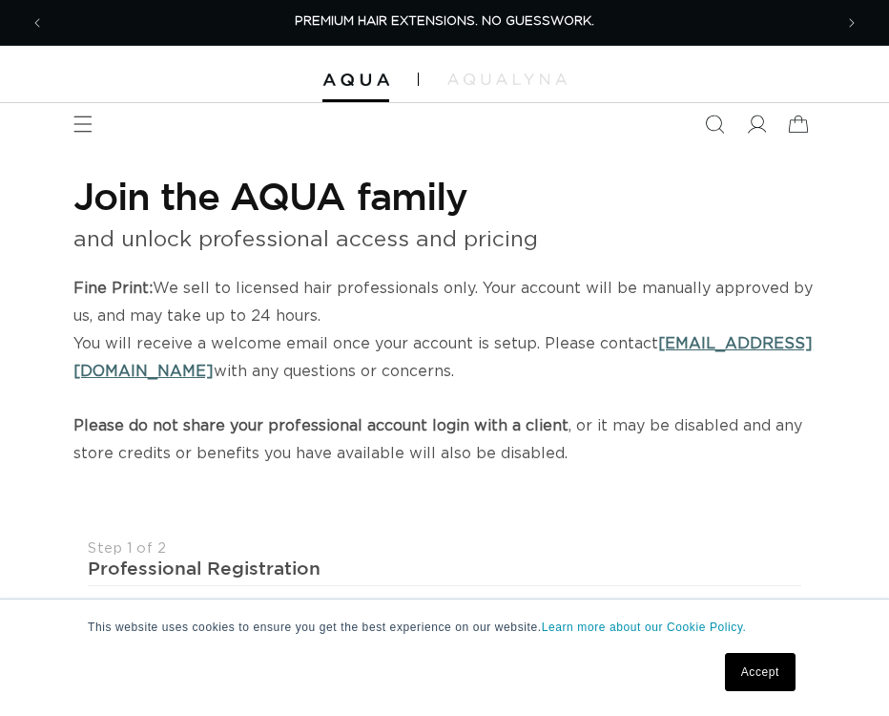
select select "US"
select select "[GEOGRAPHIC_DATA]"
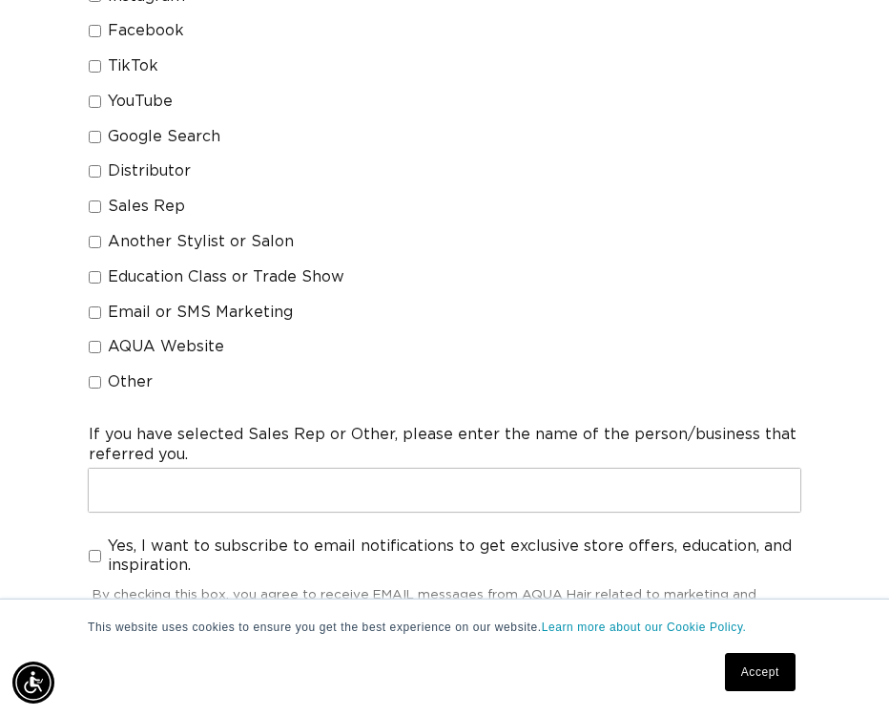
scroll to position [1587, 0]
